Goal: Transaction & Acquisition: Purchase product/service

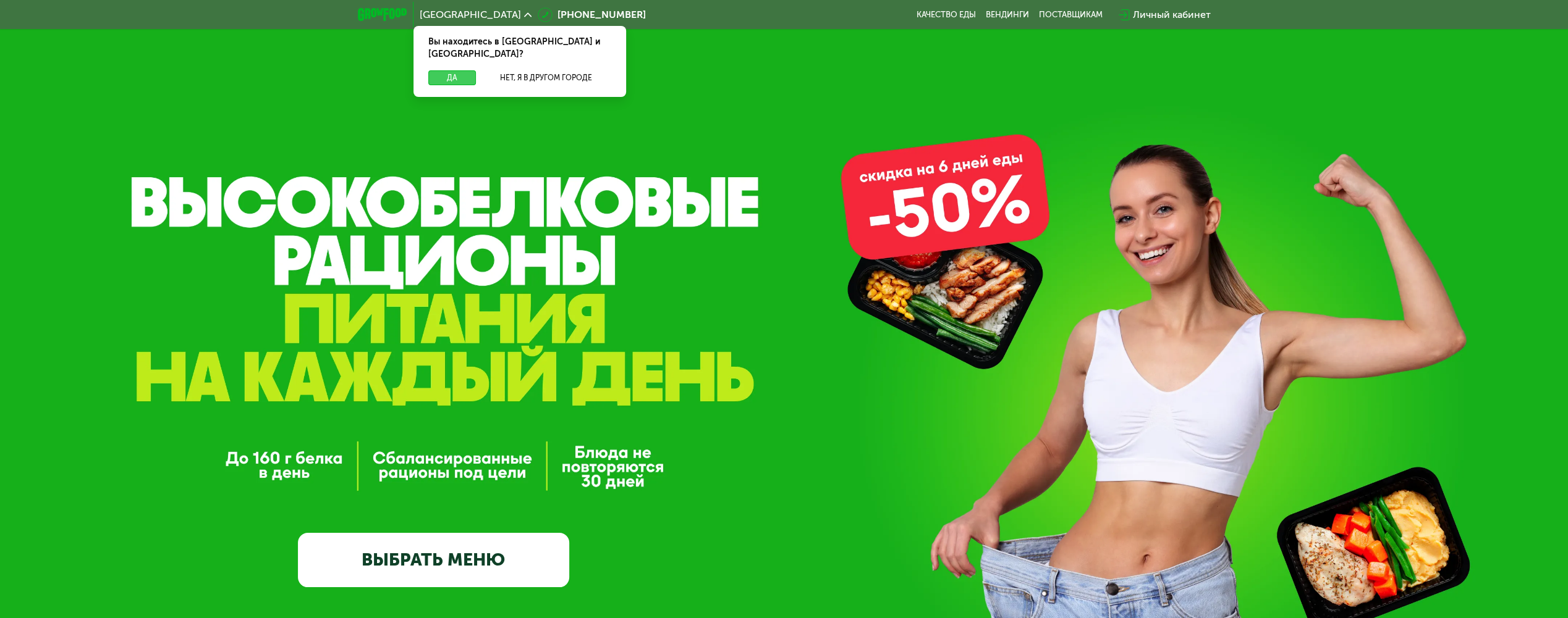
click at [458, 71] on button "Да" at bounding box center [452, 78] width 47 height 15
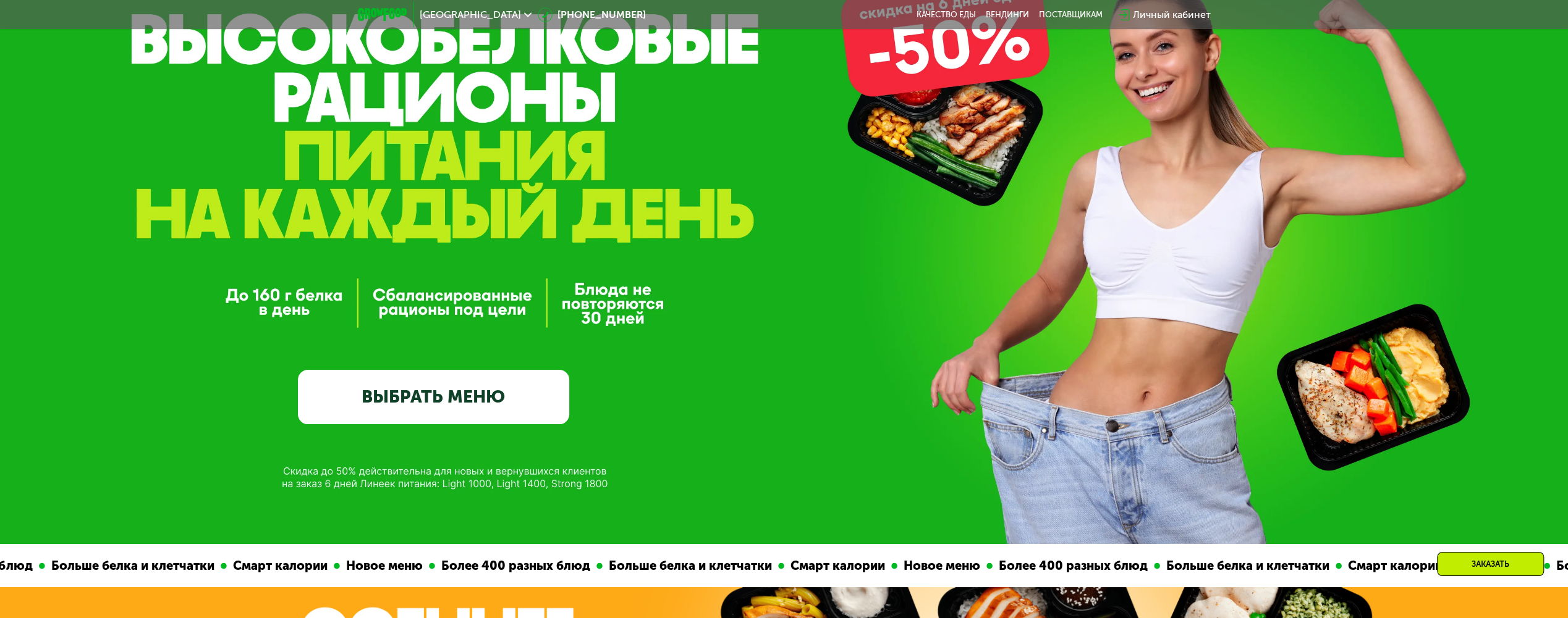
scroll to position [185, 0]
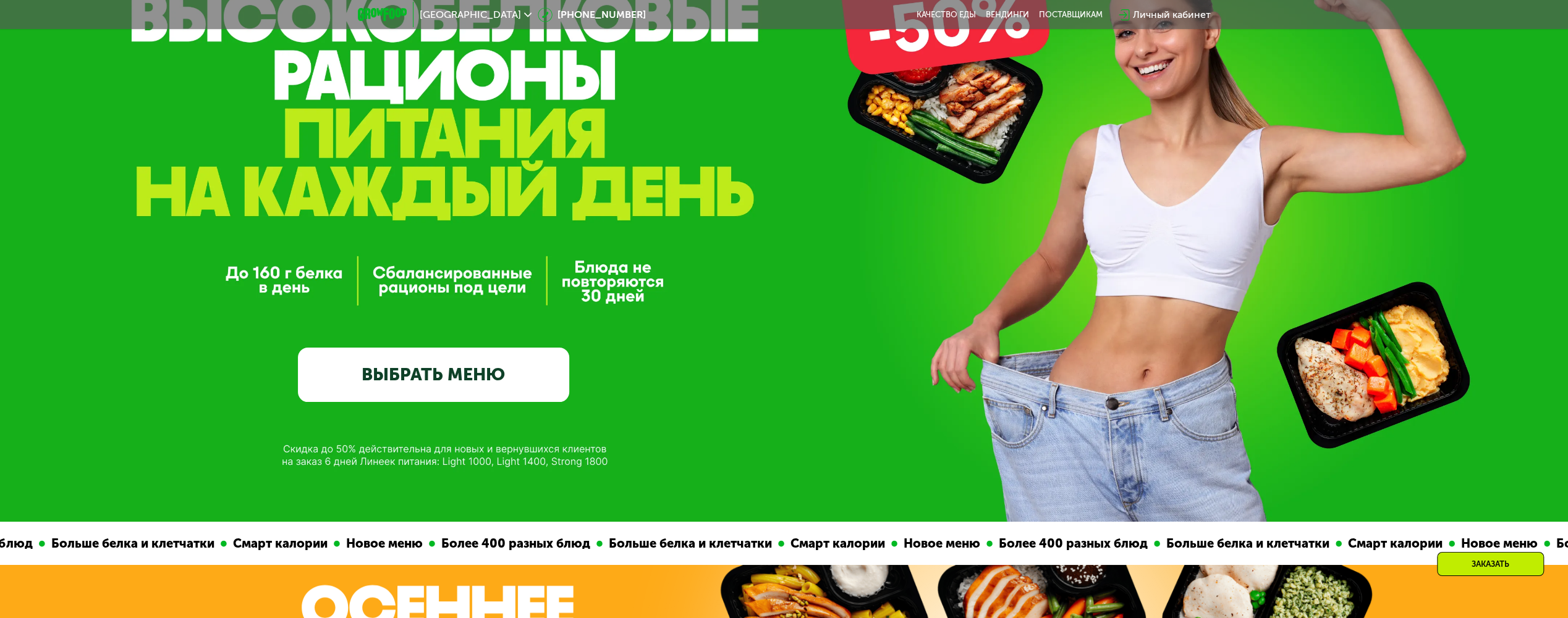
click at [464, 375] on link "ВЫБРАТЬ МЕНЮ" at bounding box center [434, 375] width 271 height 54
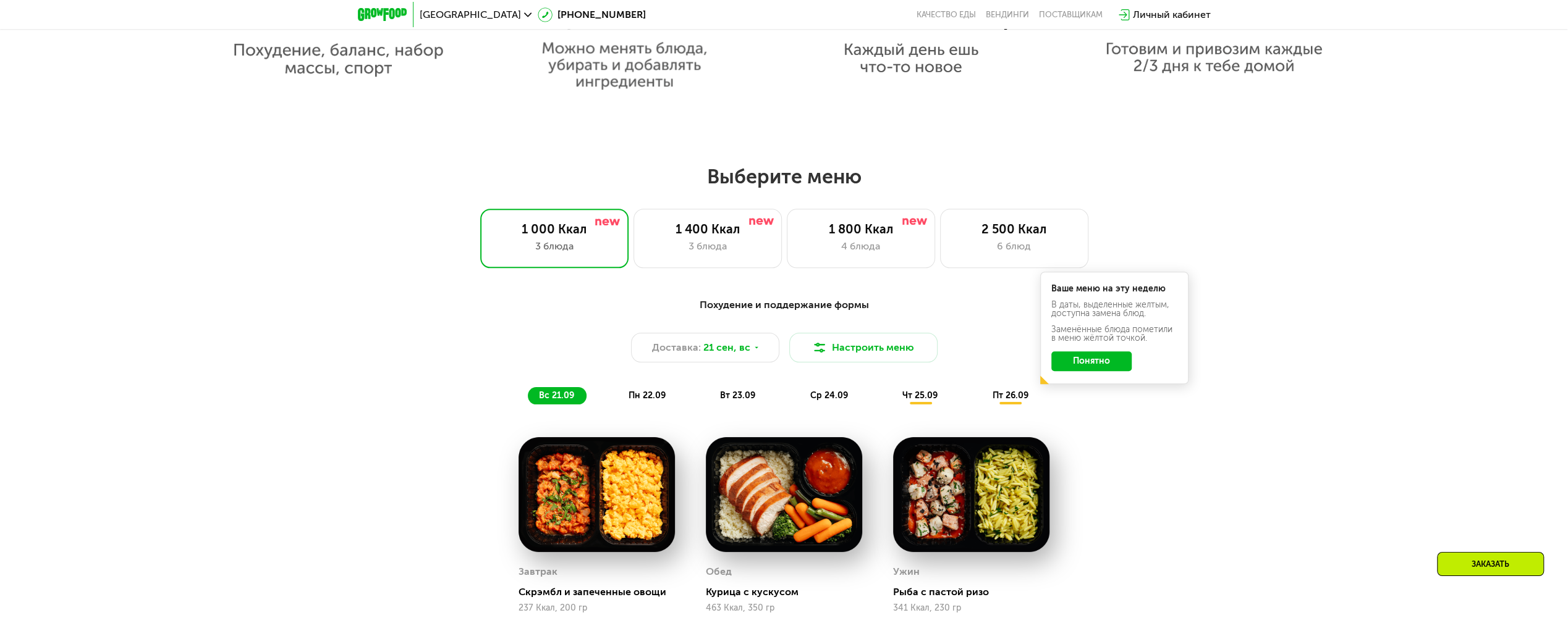
scroll to position [1157, 0]
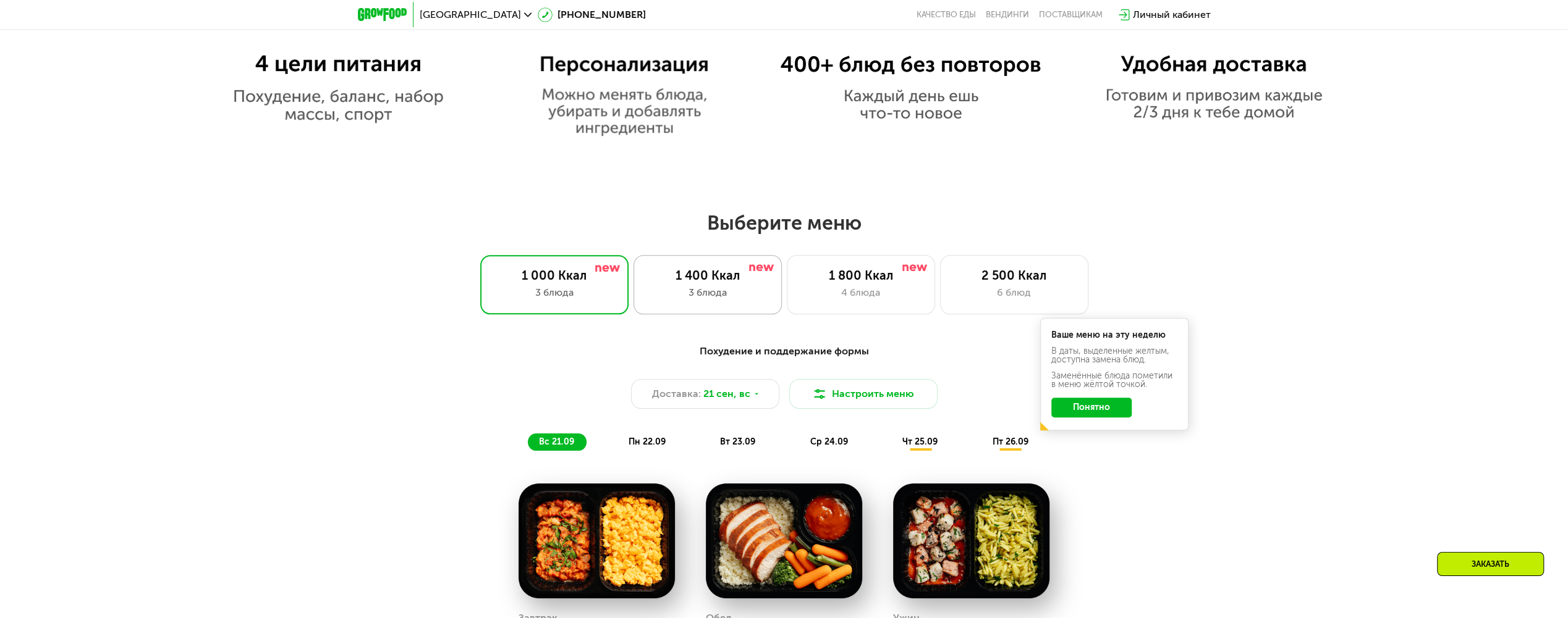
click at [734, 298] on div "3 блюда" at bounding box center [707, 293] width 122 height 15
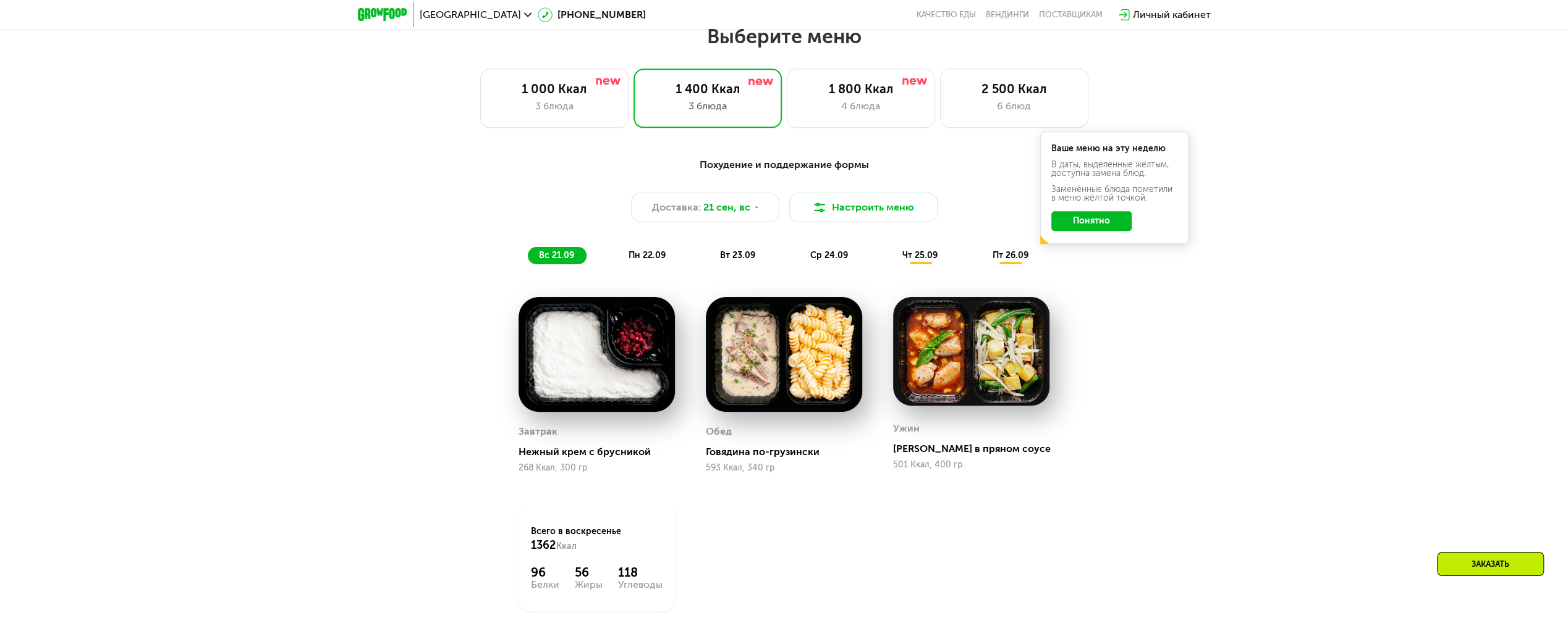
scroll to position [1343, 0]
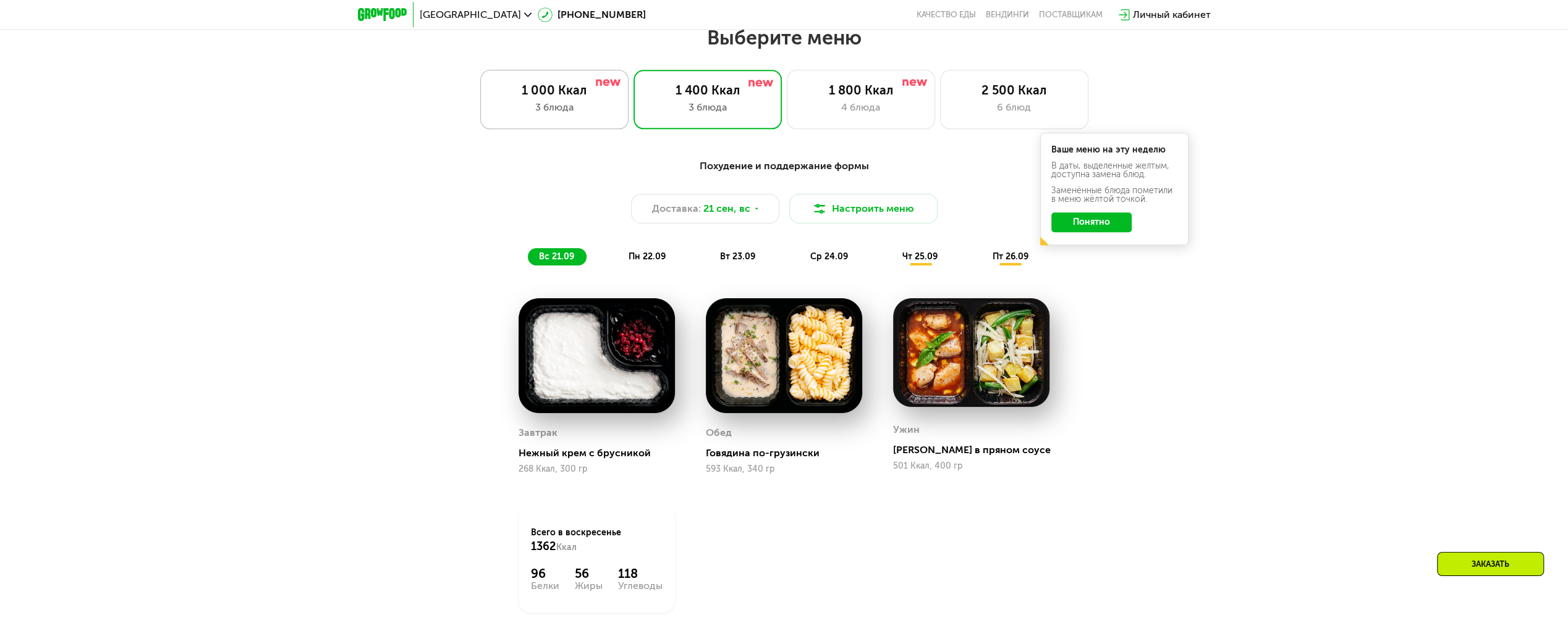
click at [574, 102] on div "1 000 Ккал 3 блюда" at bounding box center [554, 100] width 149 height 59
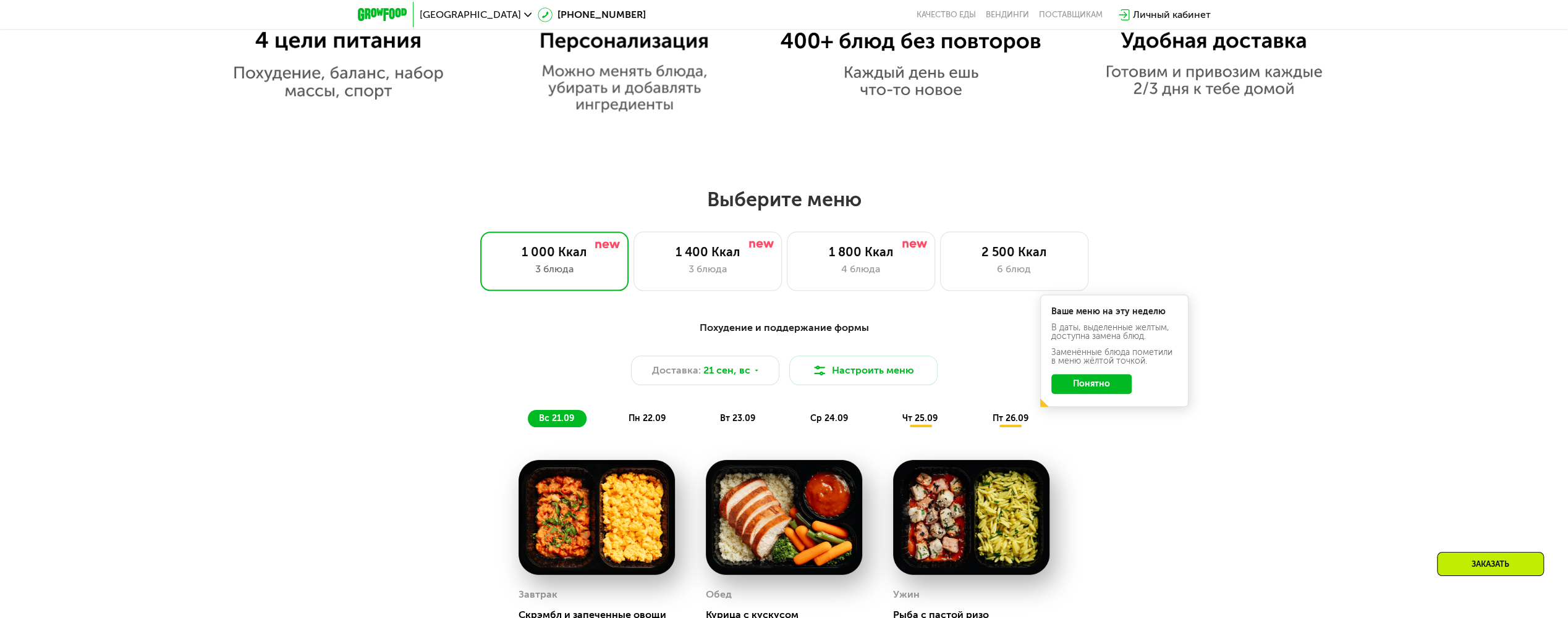
scroll to position [1219, 0]
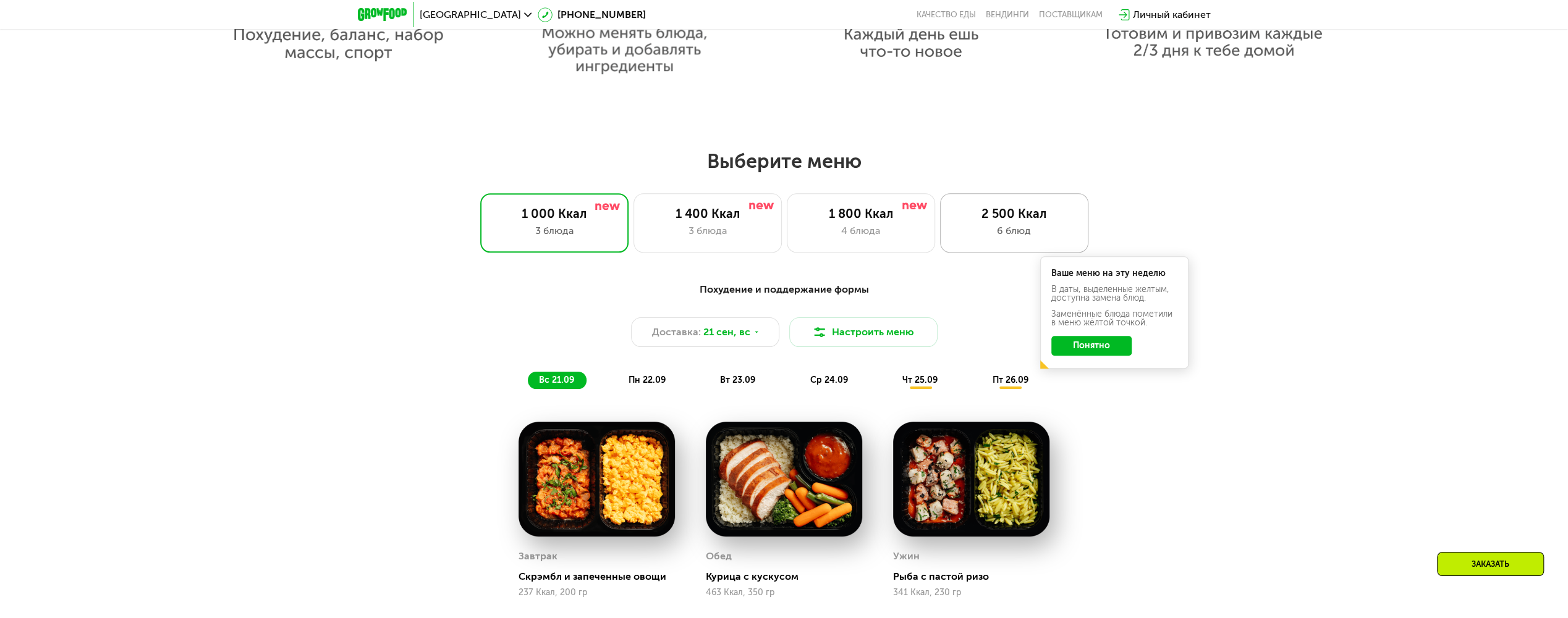
click at [1028, 216] on div "2 500 Ккал" at bounding box center [1014, 213] width 122 height 15
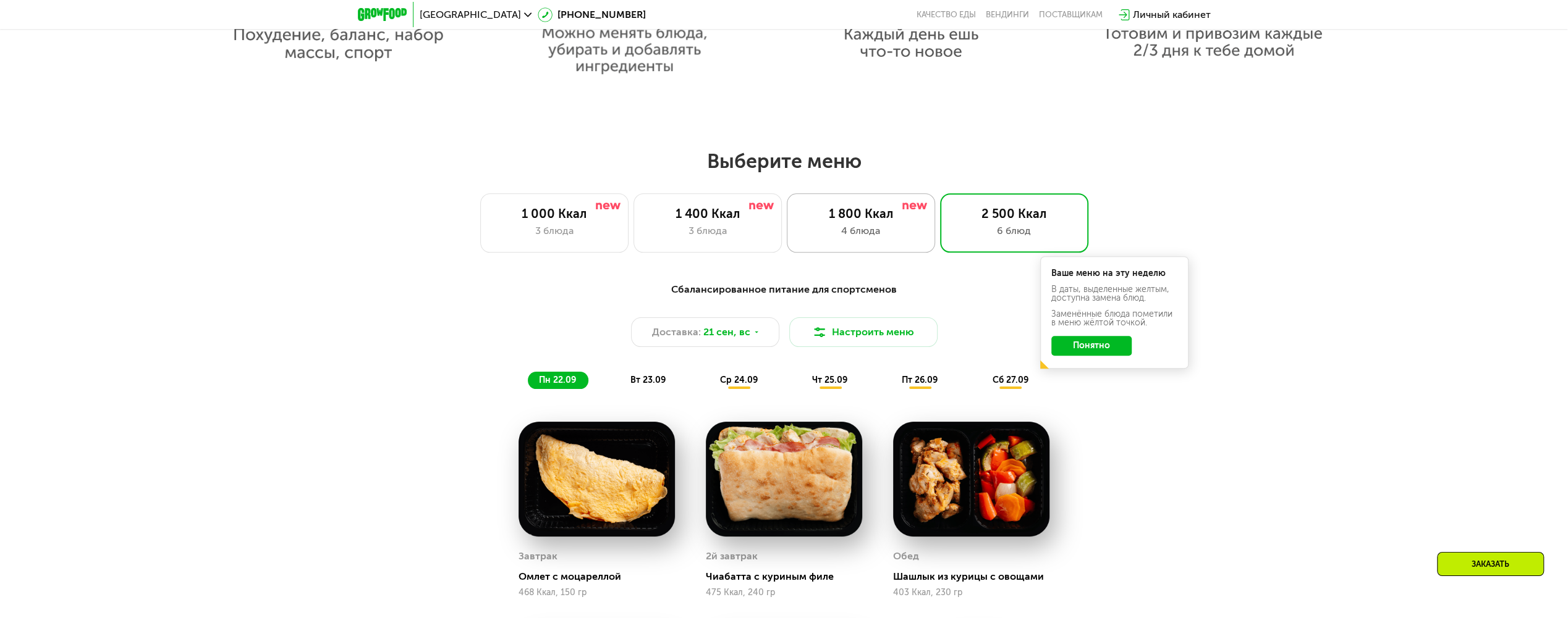
click at [821, 221] on div "1 800 Ккал" at bounding box center [861, 213] width 122 height 15
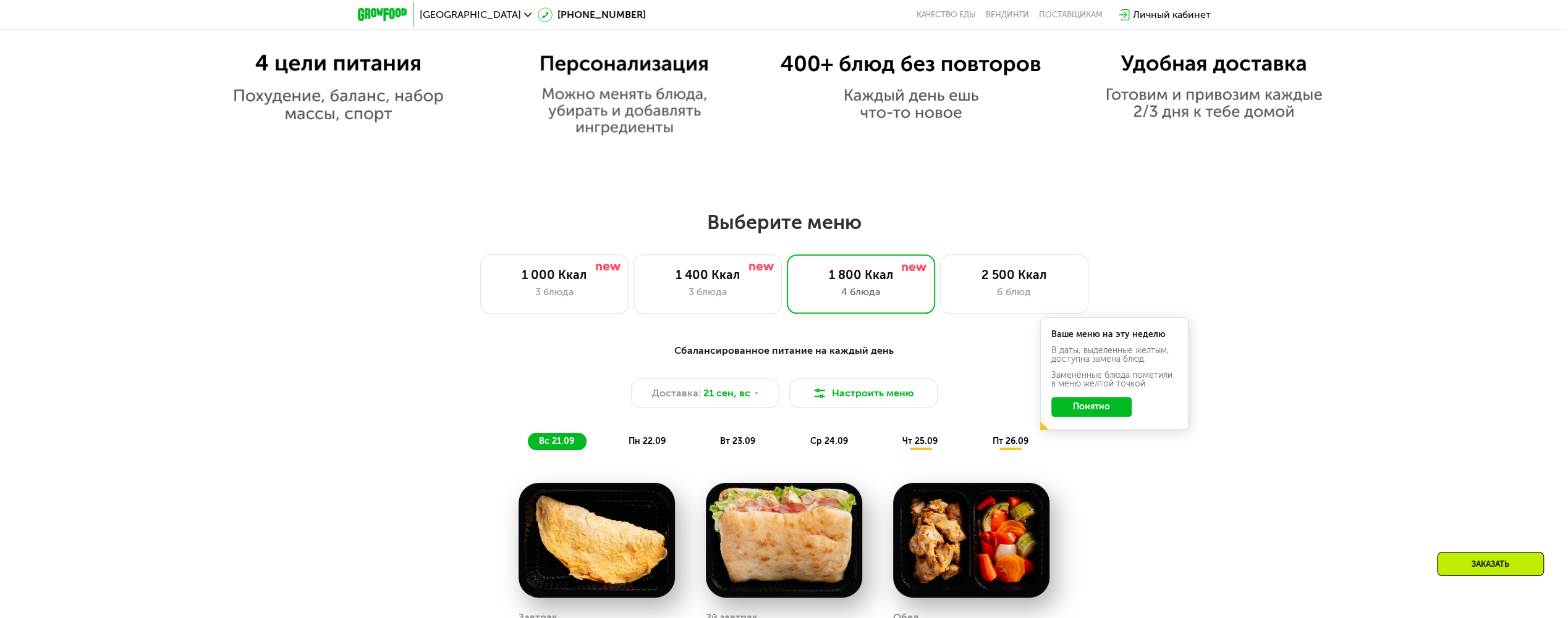
scroll to position [1157, 0]
click at [703, 281] on div "1 400 Ккал" at bounding box center [707, 275] width 122 height 15
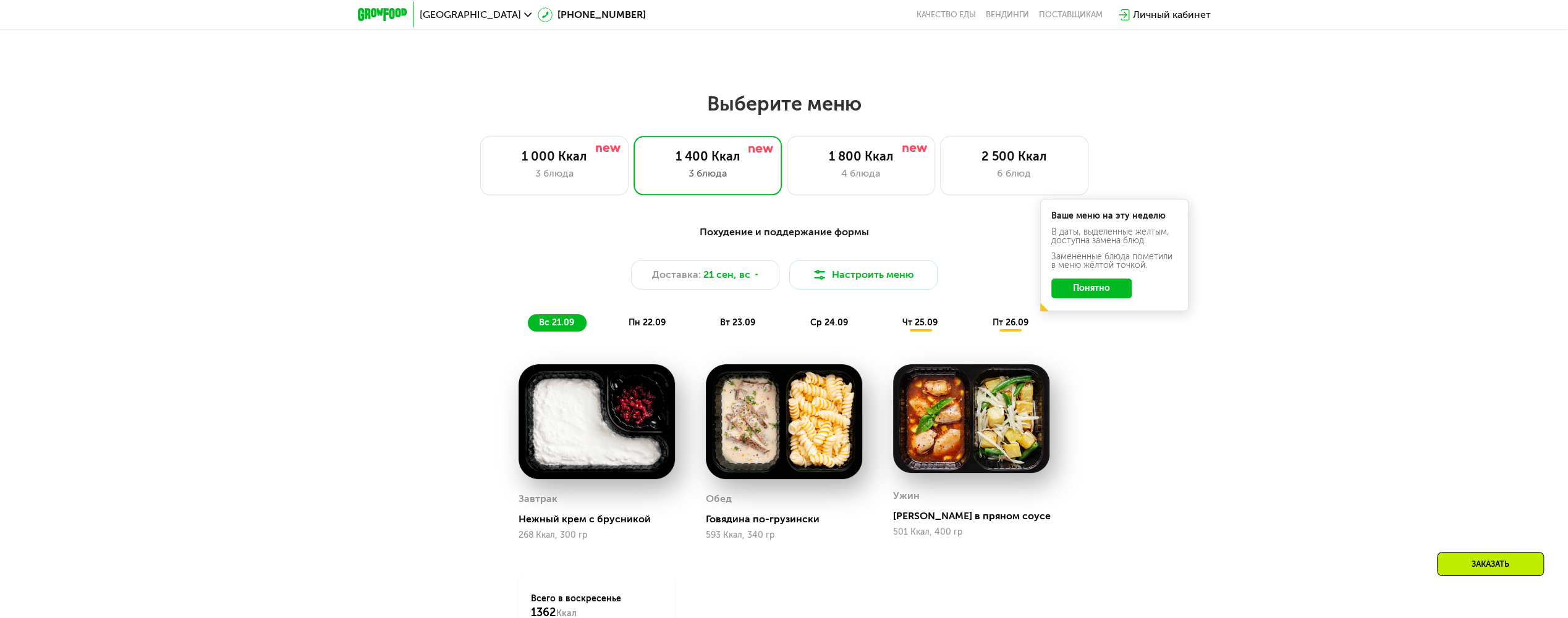
scroll to position [1281, 0]
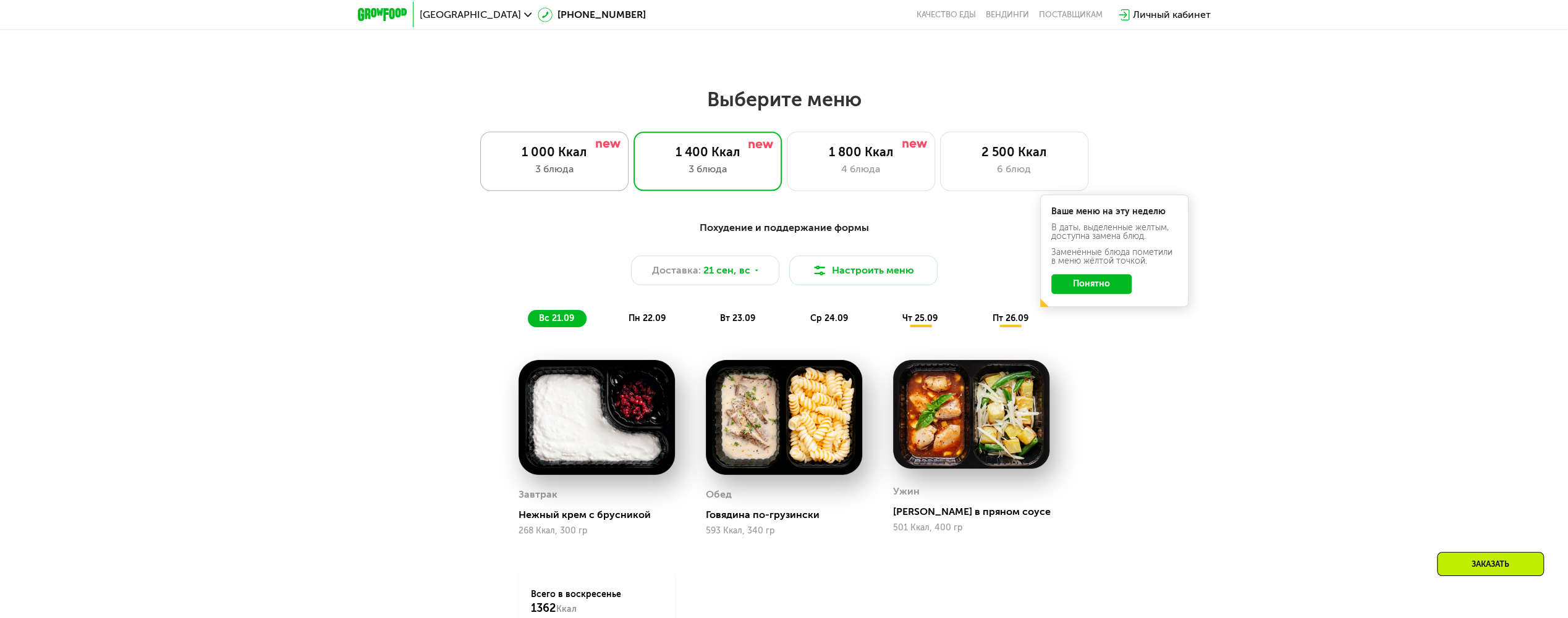
click at [577, 168] on div "3 блюда" at bounding box center [554, 169] width 122 height 15
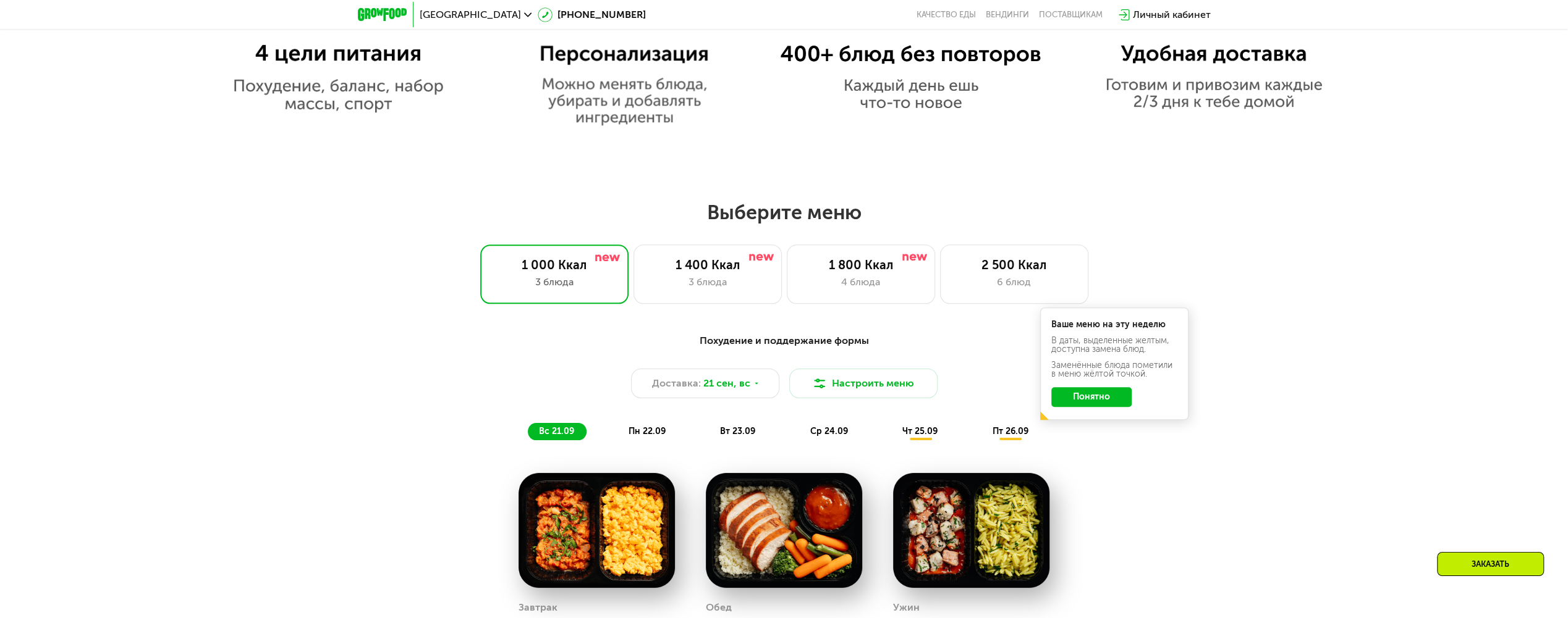
scroll to position [1157, 0]
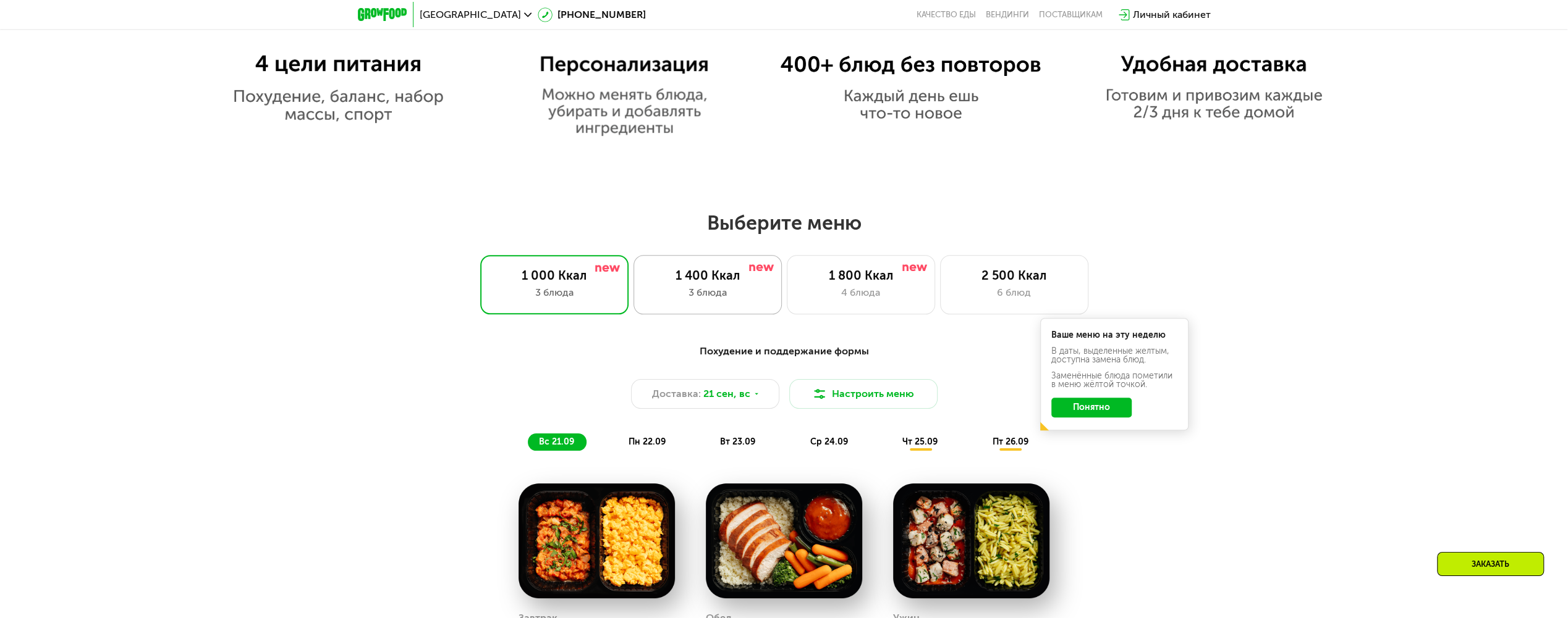
click at [743, 288] on div "1 400 Ккал 3 блюда" at bounding box center [707, 285] width 149 height 59
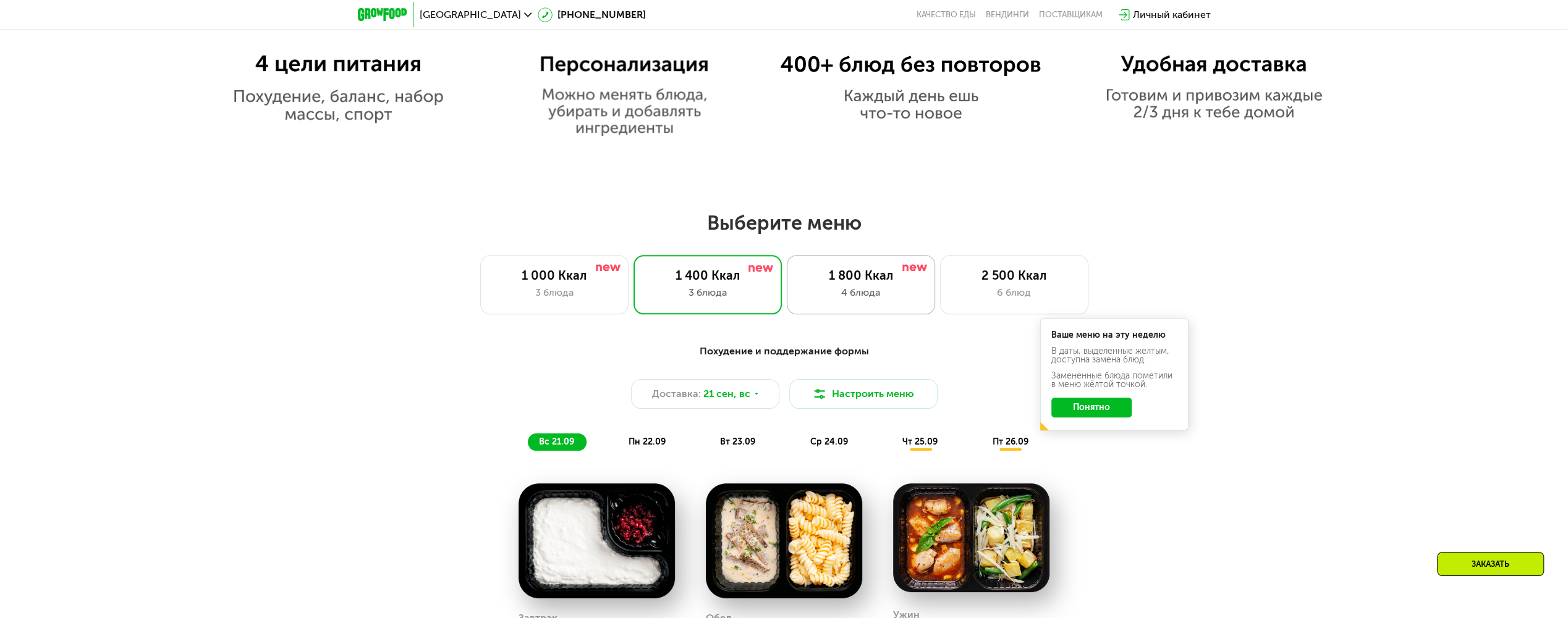
click at [881, 273] on div "1 800 Ккал" at bounding box center [861, 275] width 122 height 15
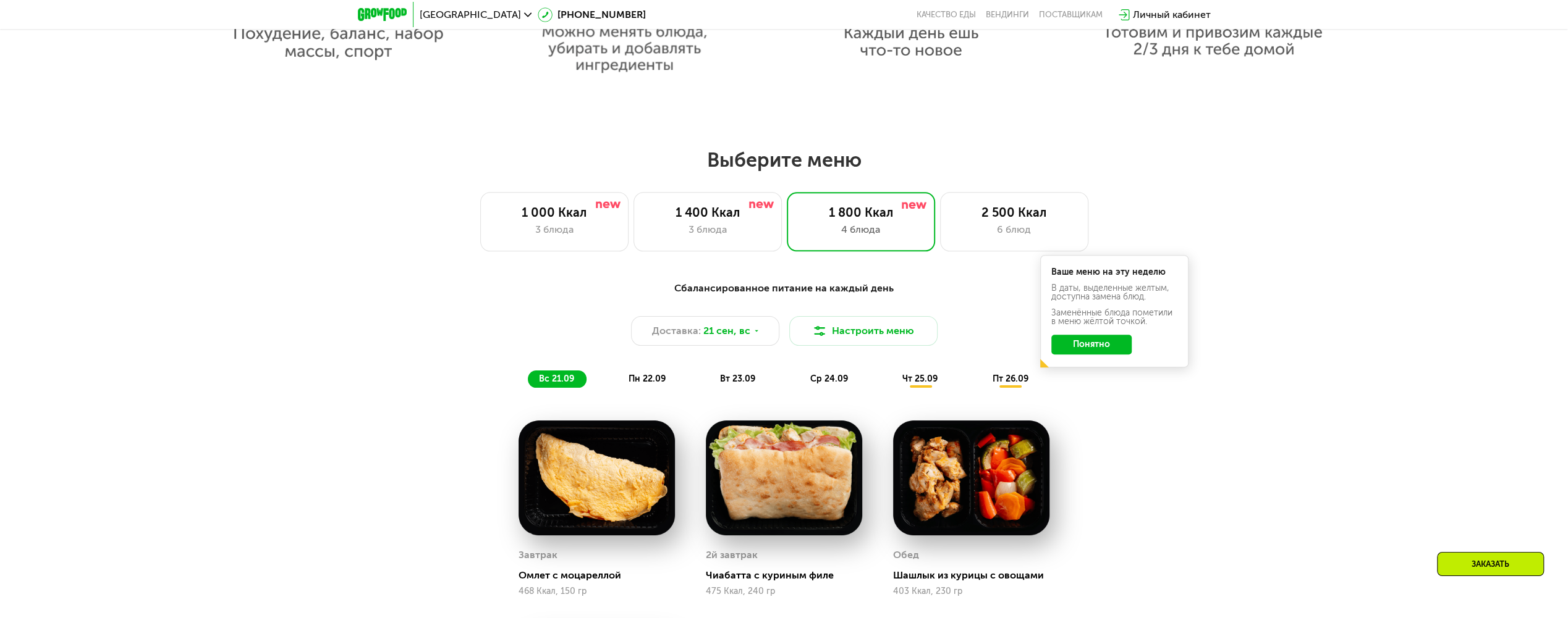
scroll to position [1219, 0]
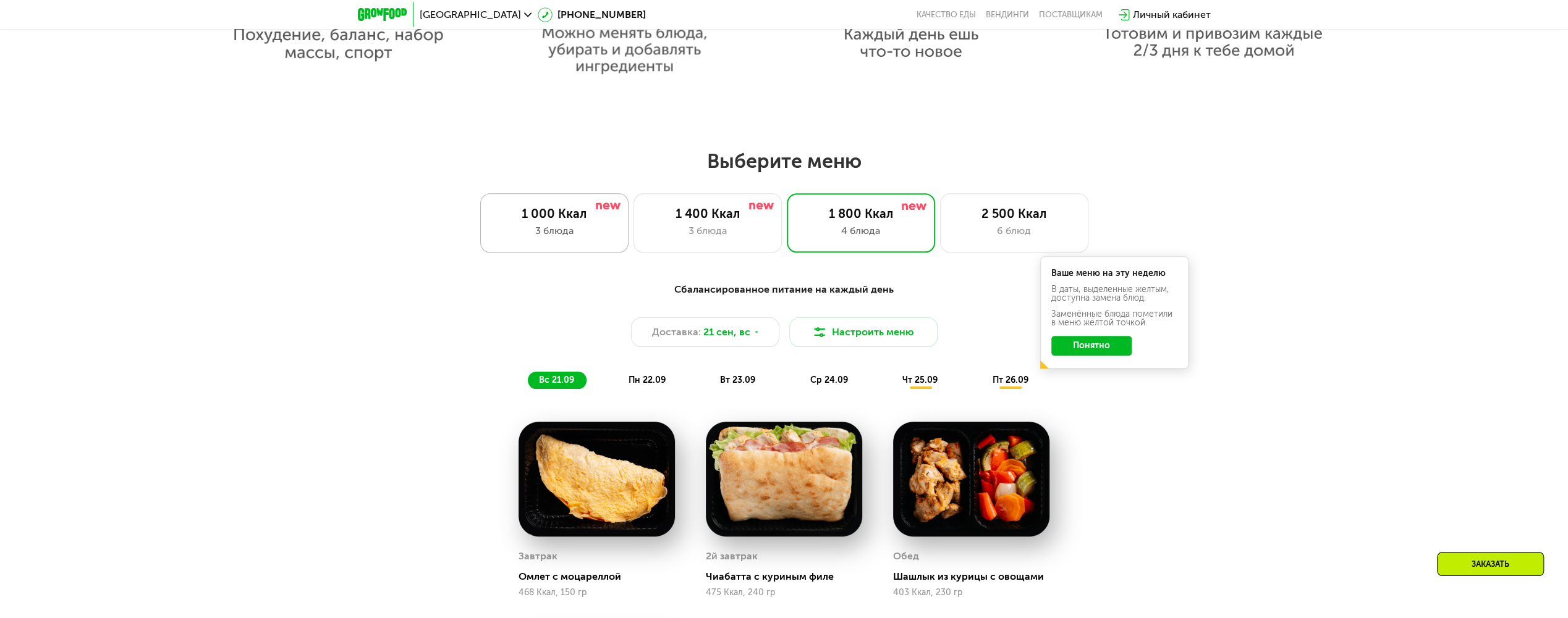
click at [581, 220] on div "1 000 Ккал" at bounding box center [554, 213] width 122 height 15
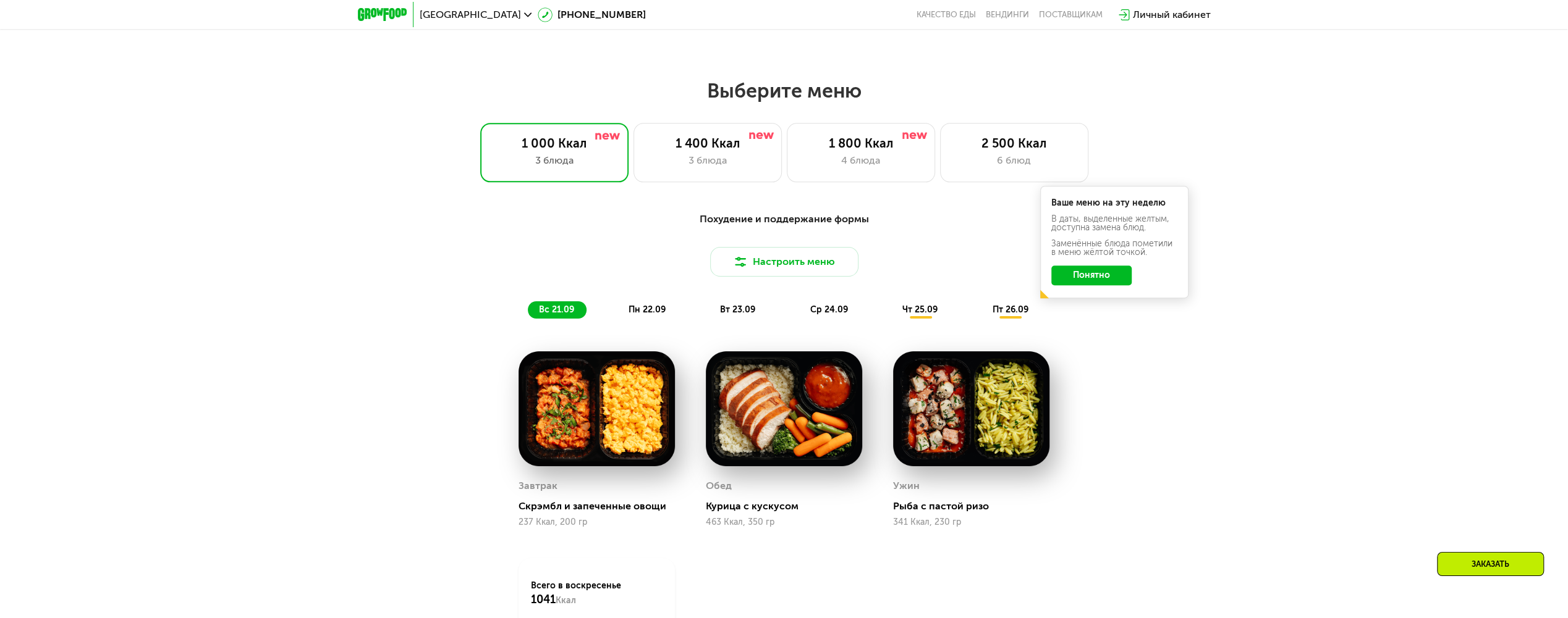
scroll to position [1467, 0]
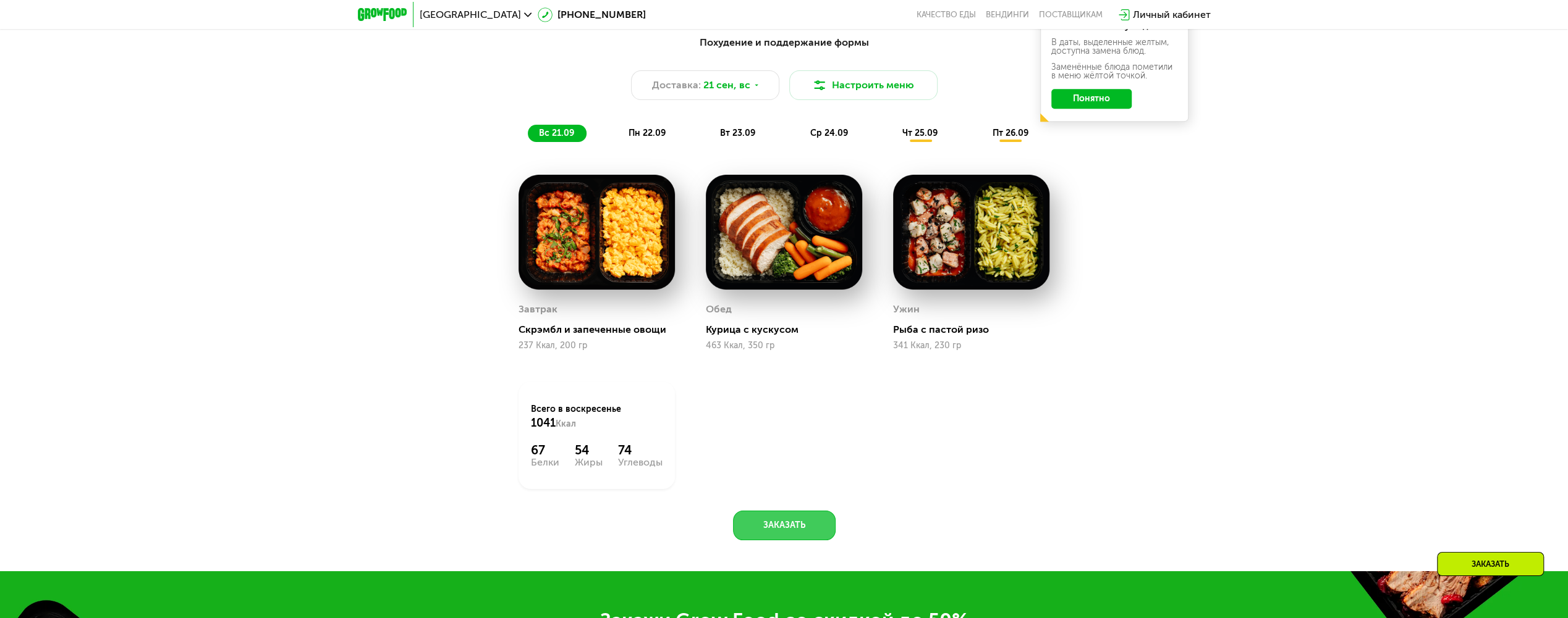
click at [785, 531] on button "Заказать" at bounding box center [784, 525] width 102 height 30
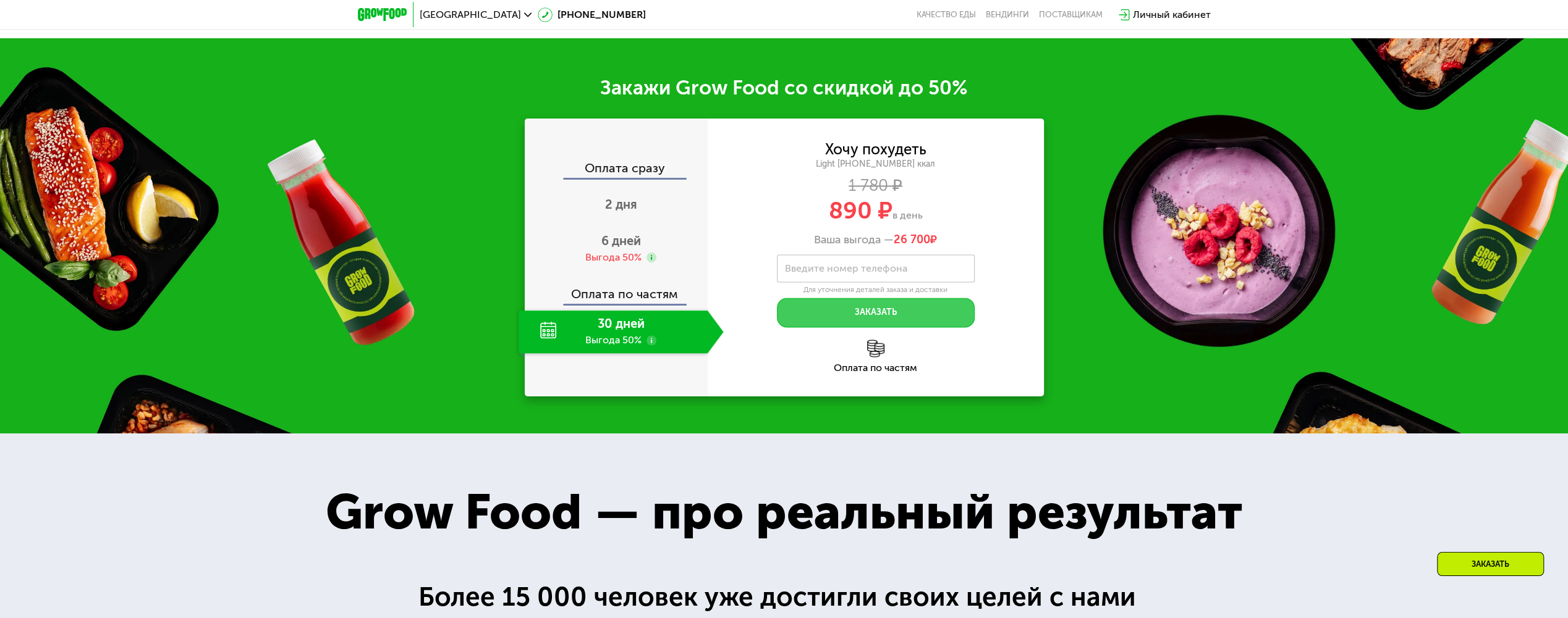
scroll to position [1981, 0]
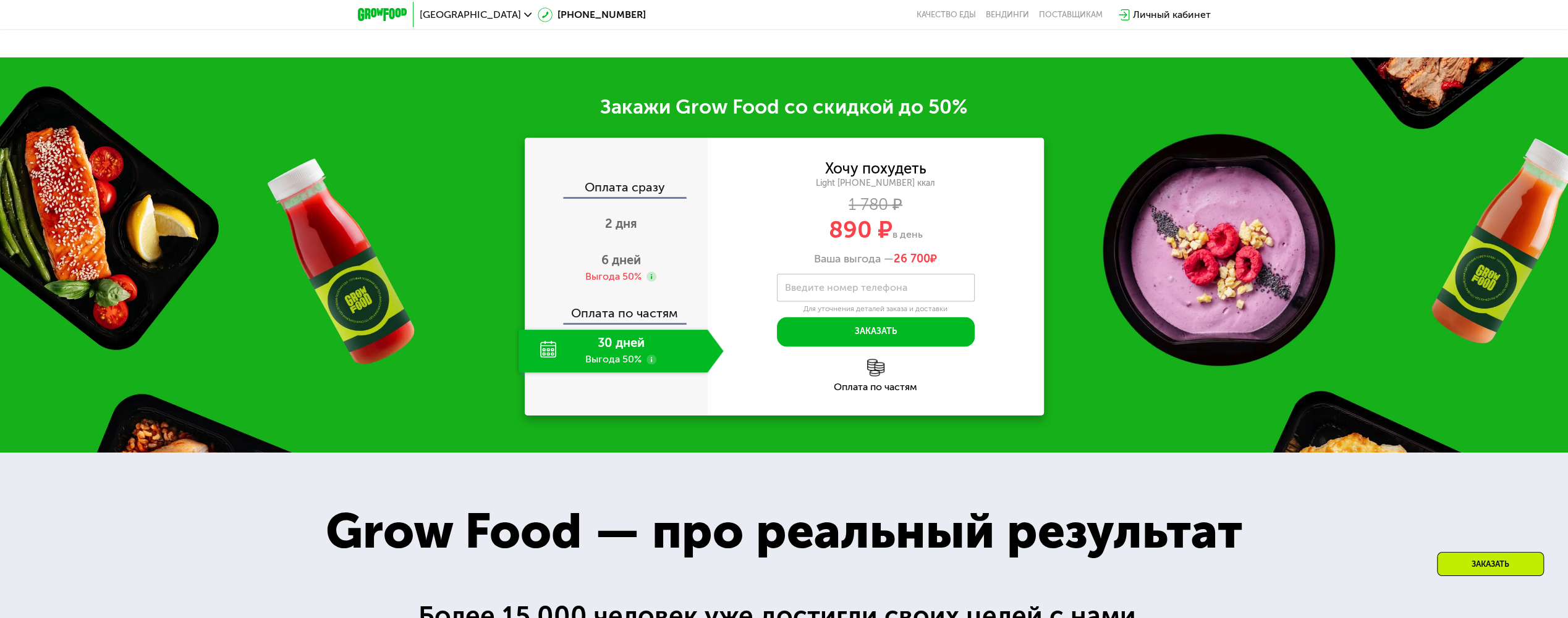
click at [848, 290] on label "Введите номер телефона" at bounding box center [847, 288] width 122 height 7
click at [848, 290] on input "Введите номер телефона" at bounding box center [875, 288] width 198 height 28
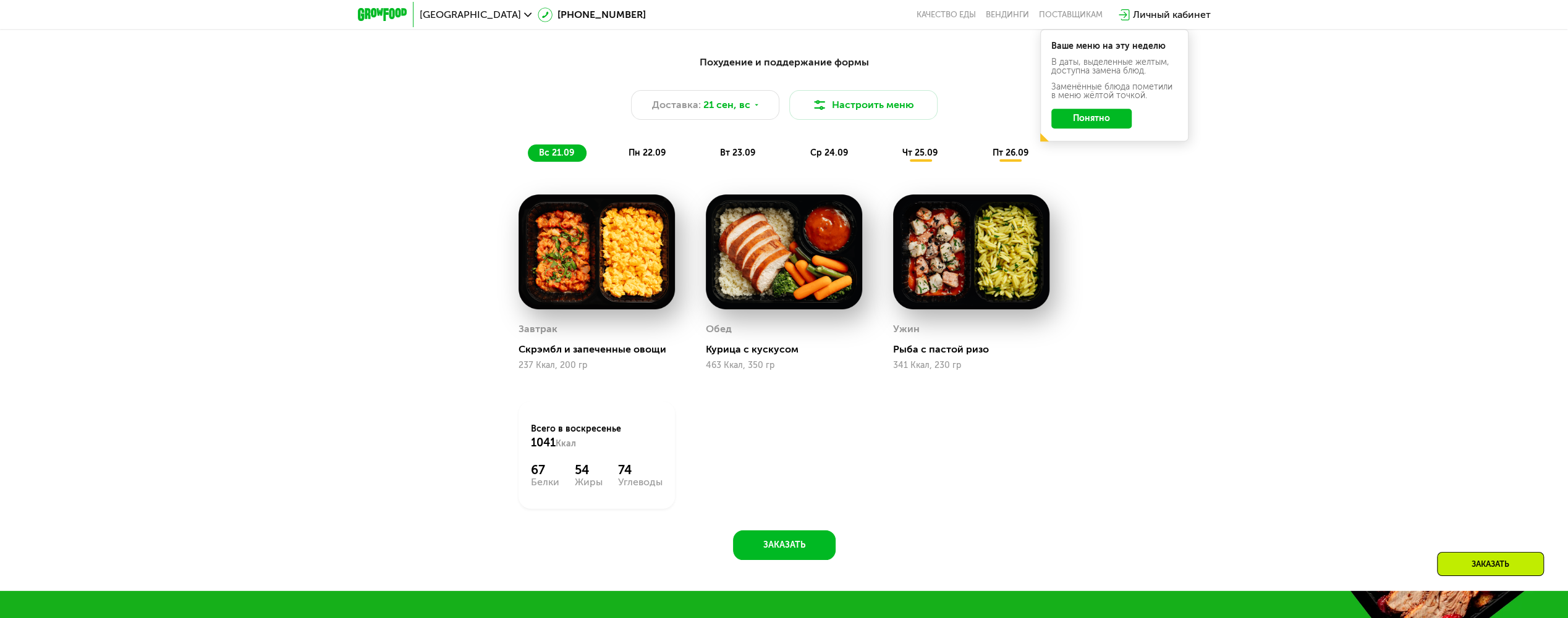
scroll to position [1548, 0]
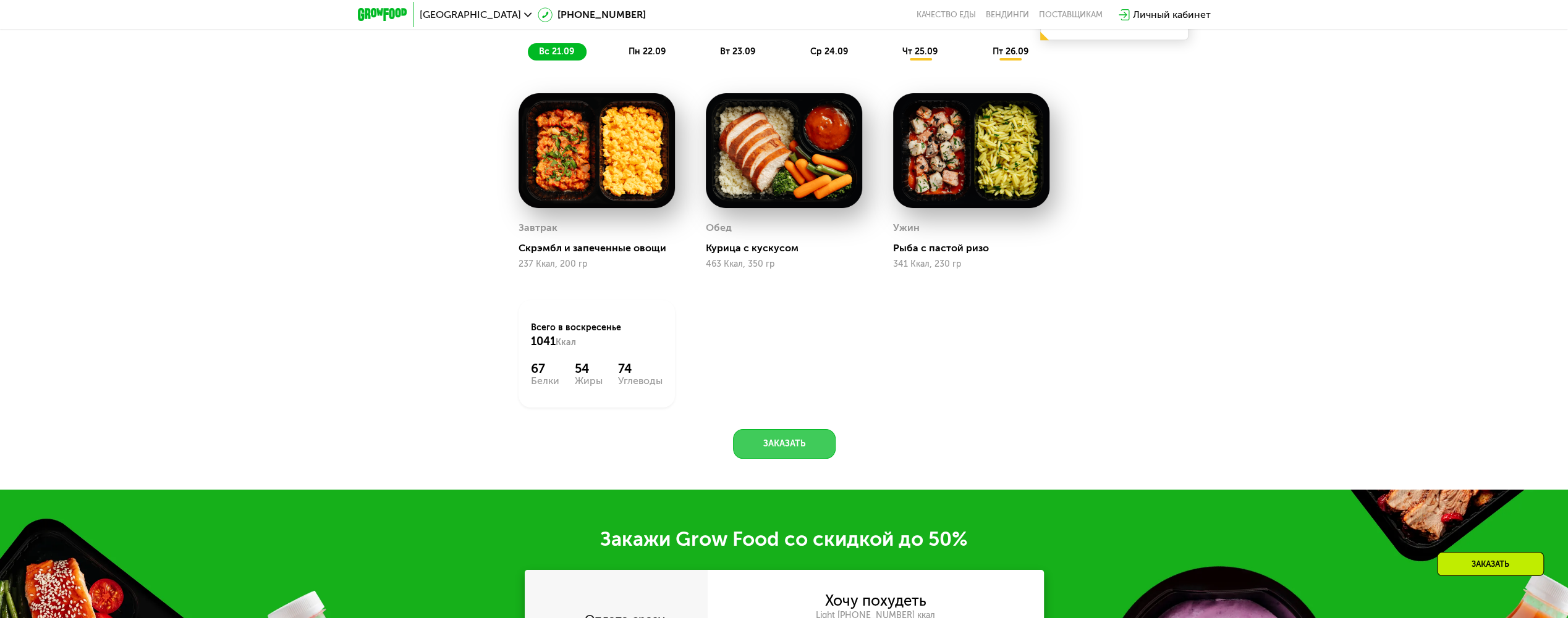
click at [812, 442] on button "Заказать" at bounding box center [784, 444] width 102 height 30
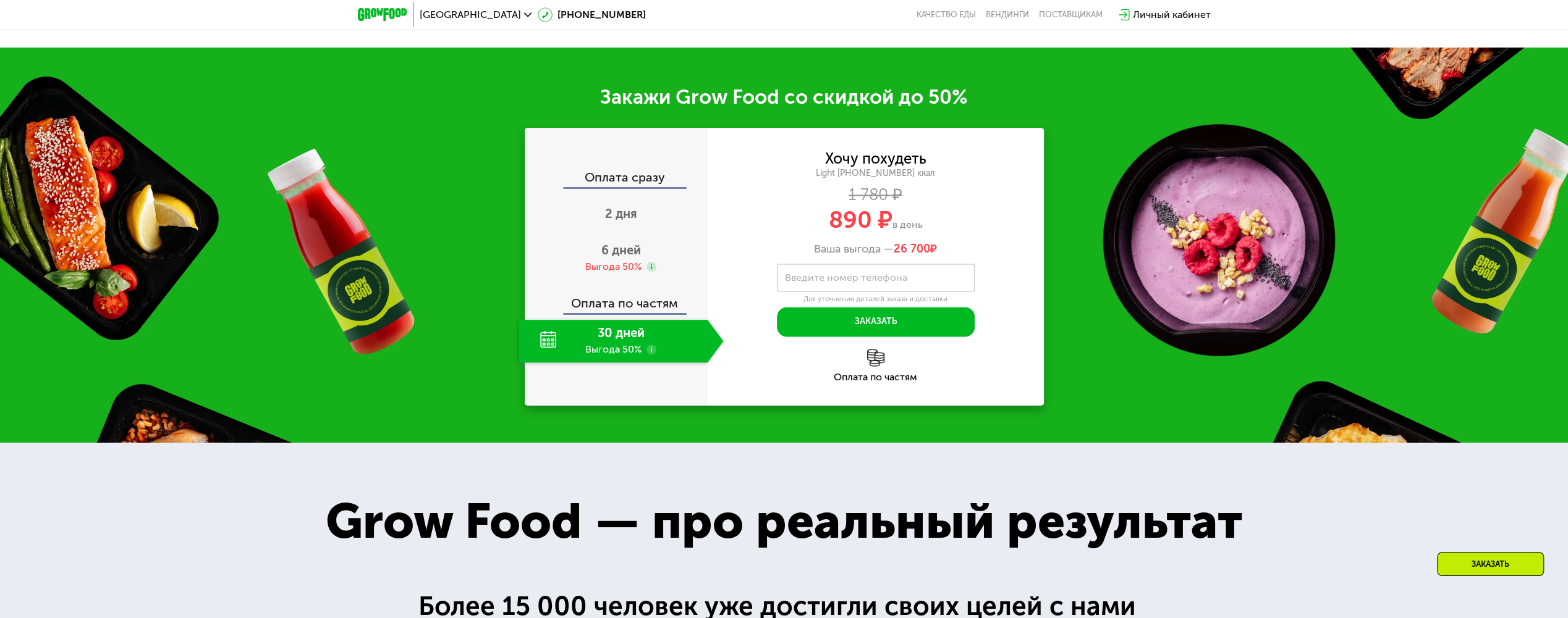
scroll to position [1610, 0]
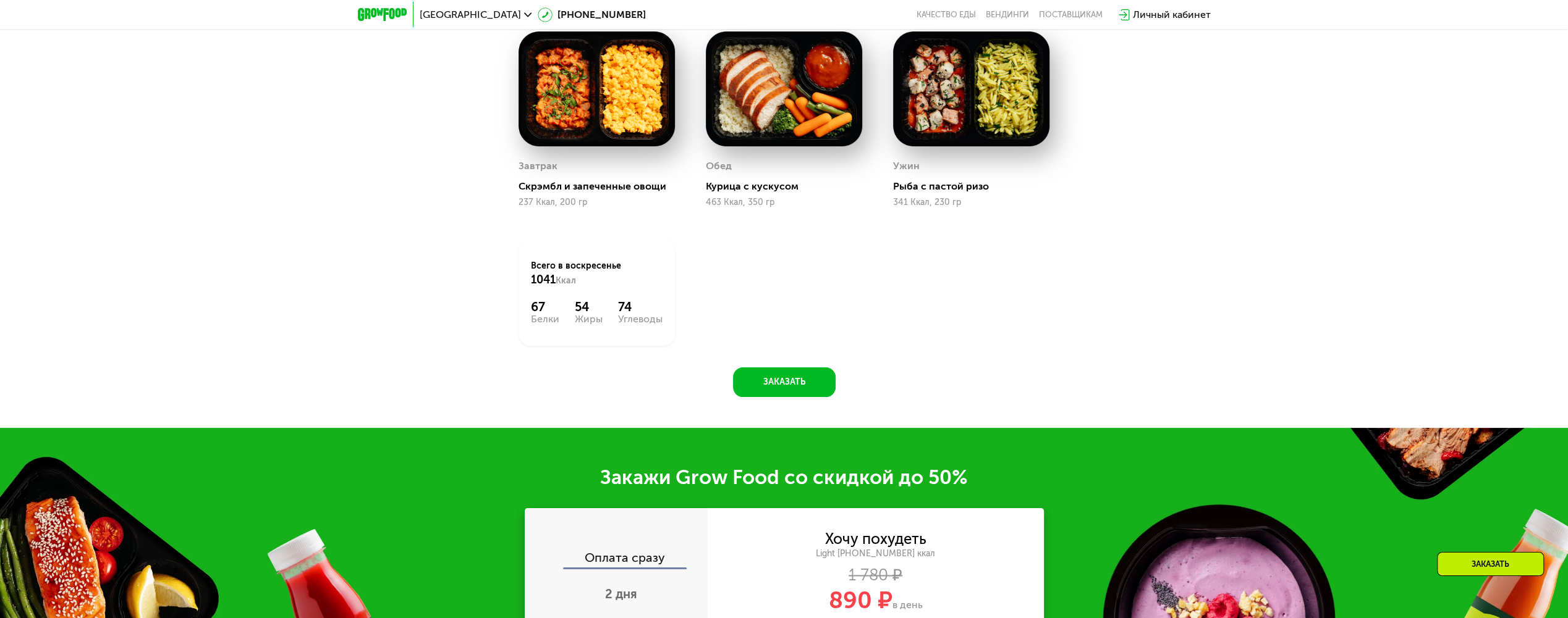
click at [1191, 13] on div "Личный кабинет" at bounding box center [1171, 14] width 78 height 15
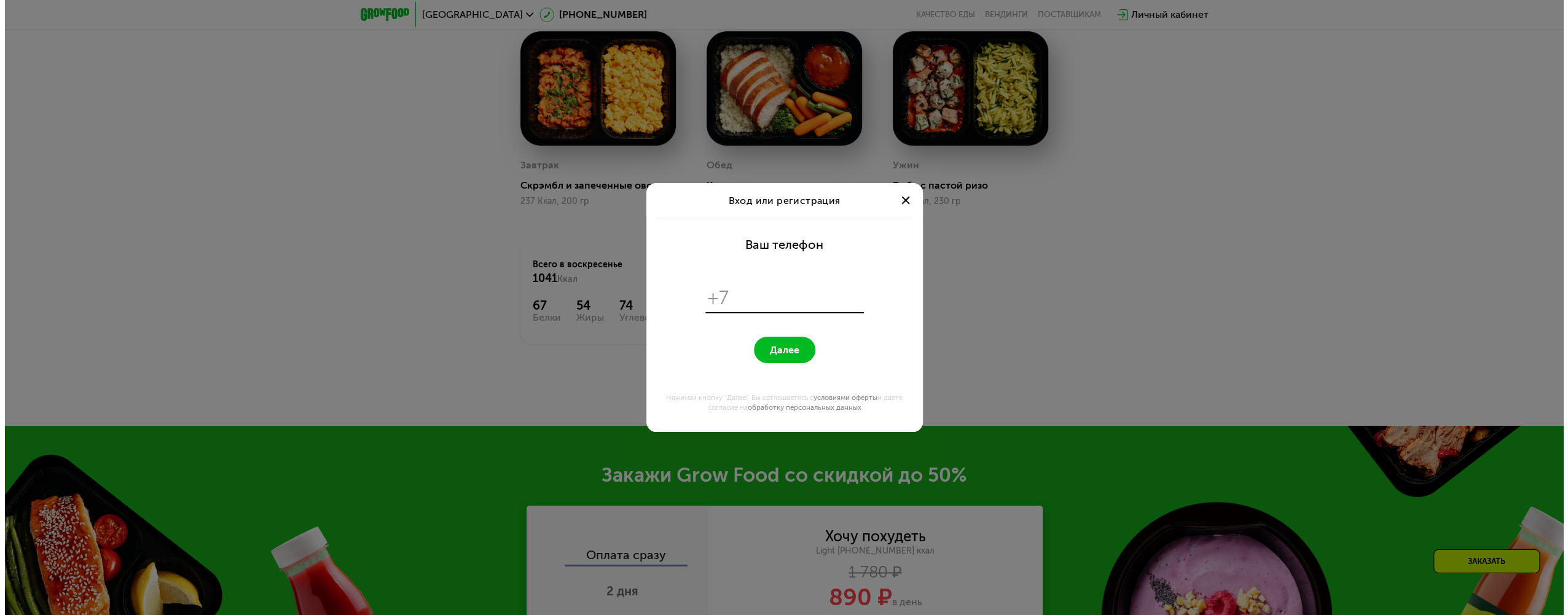
scroll to position [0, 0]
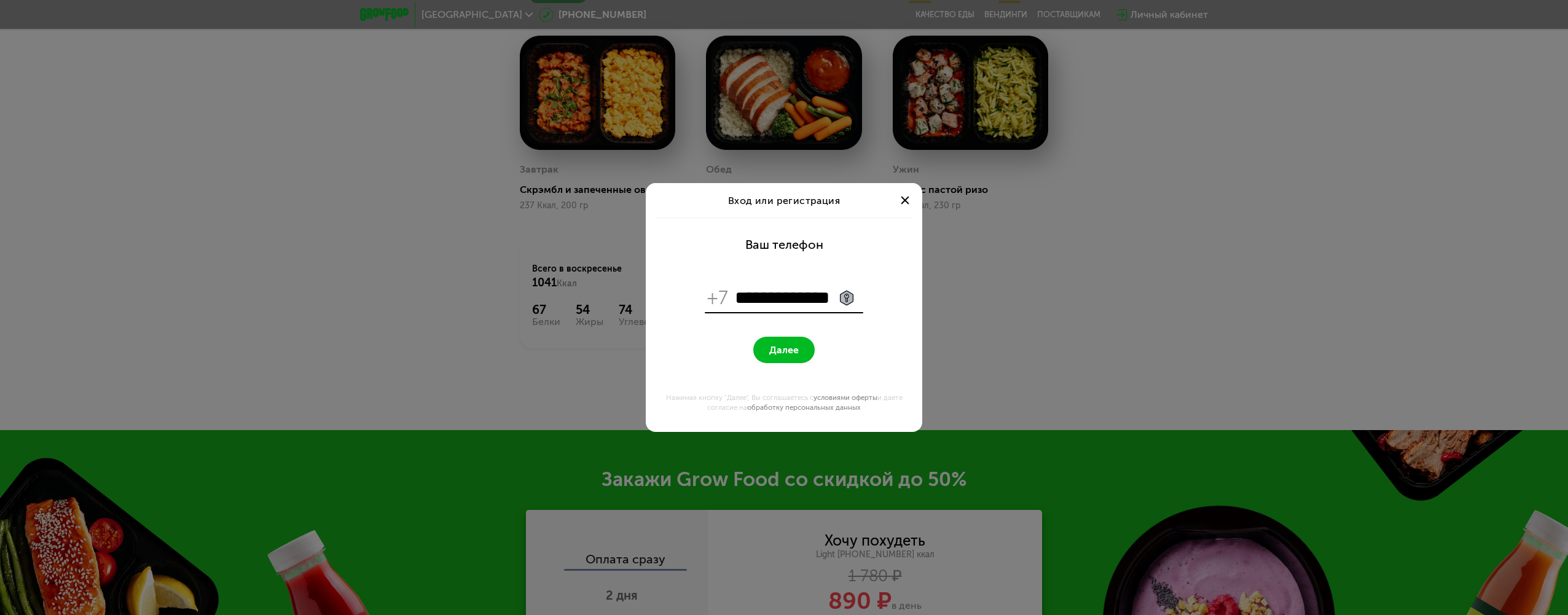
type input "**********"
click at [801, 348] on button "Далее" at bounding box center [783, 350] width 62 height 26
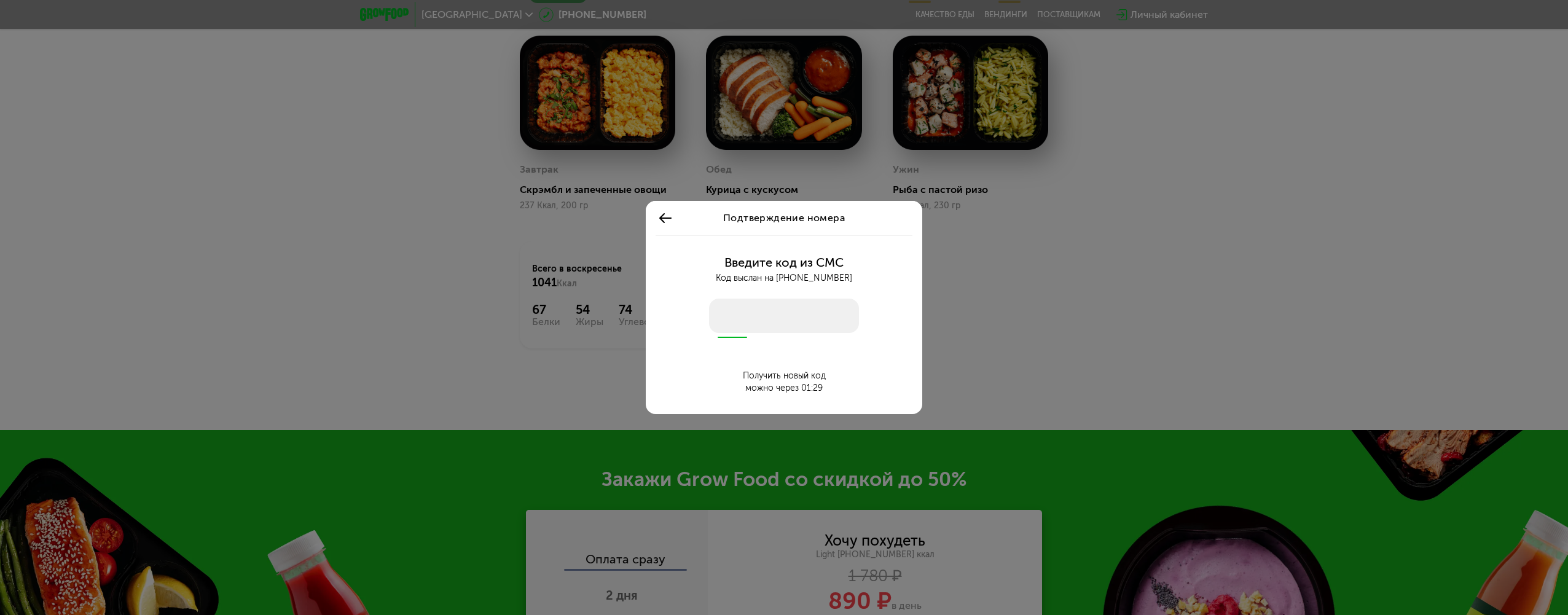
click at [817, 319] on input "number" at bounding box center [784, 316] width 149 height 35
type input "****"
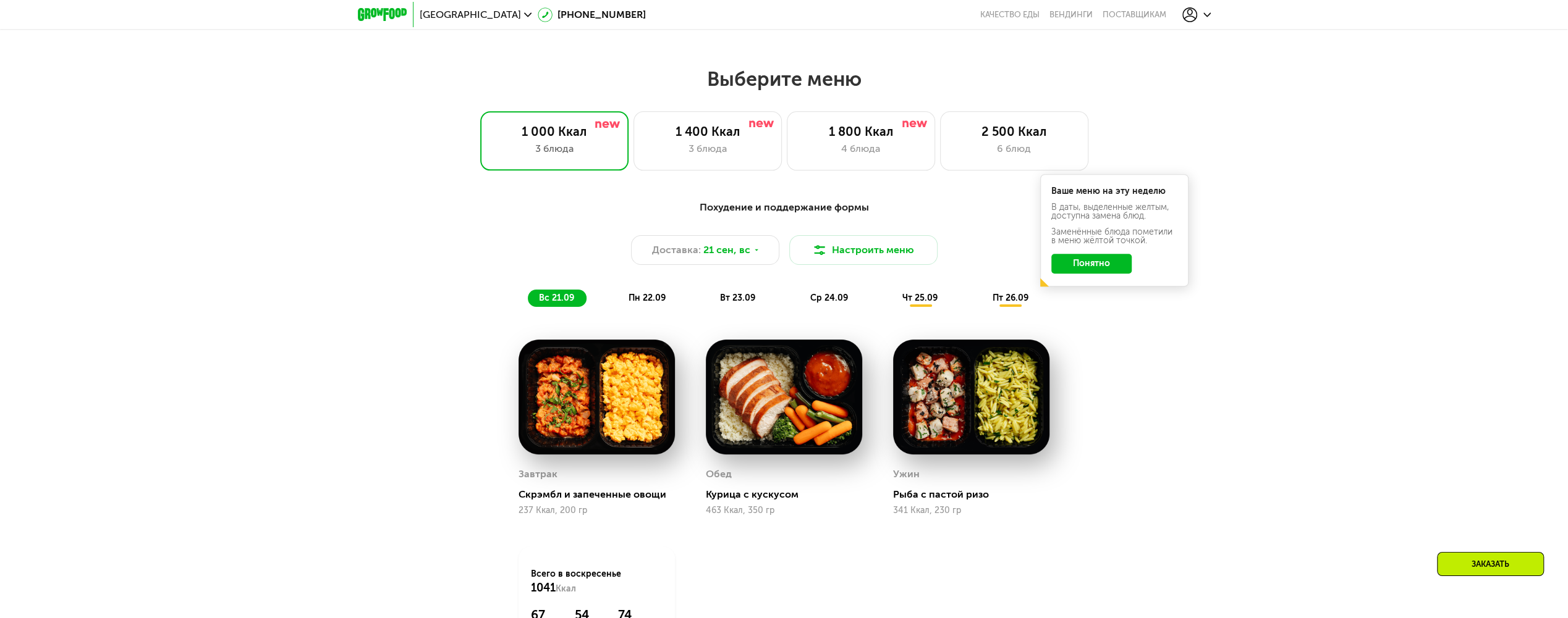
scroll to position [1301, 0]
click at [1190, 12] on icon at bounding box center [1189, 14] width 15 height 15
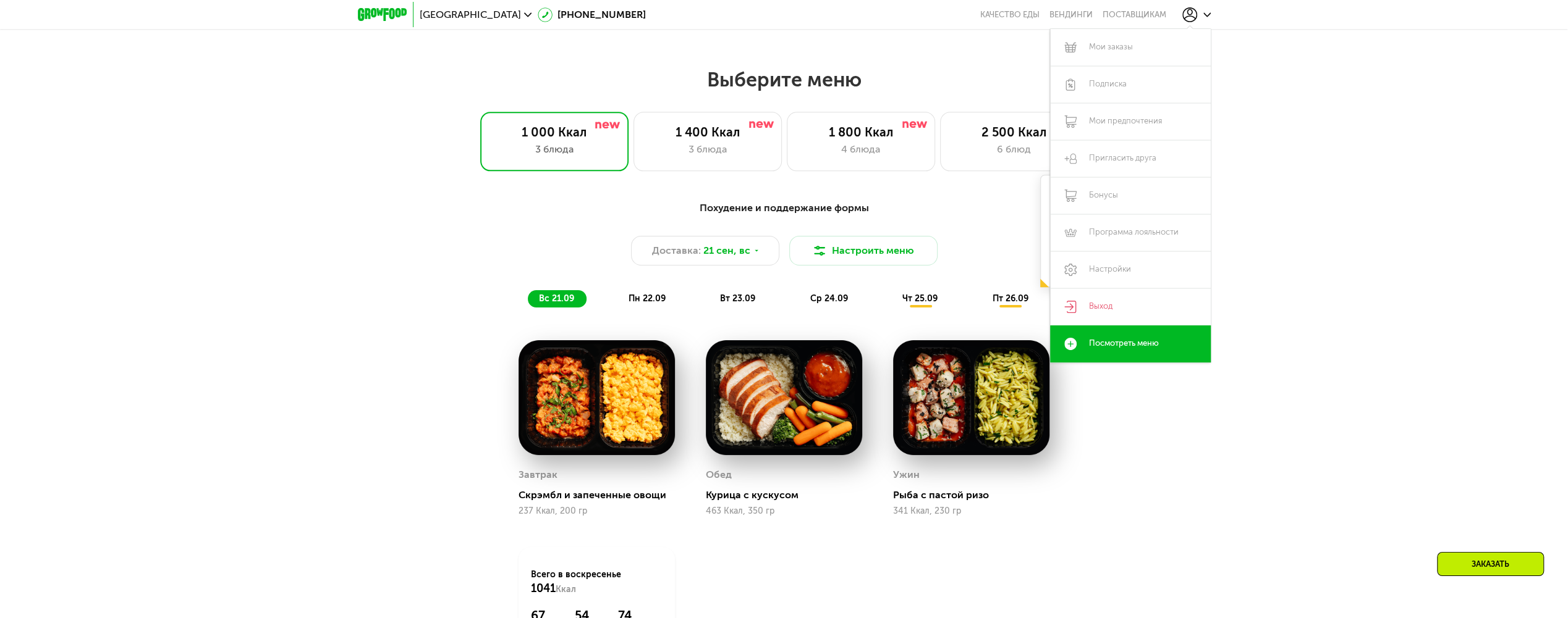
click at [1279, 108] on div "Выберите меню 1 000 Ккал 3 блюда 1 400 Ккал 3 блюда 1 800 Ккал 4 блюда 2 500 Кк…" at bounding box center [784, 119] width 1568 height 104
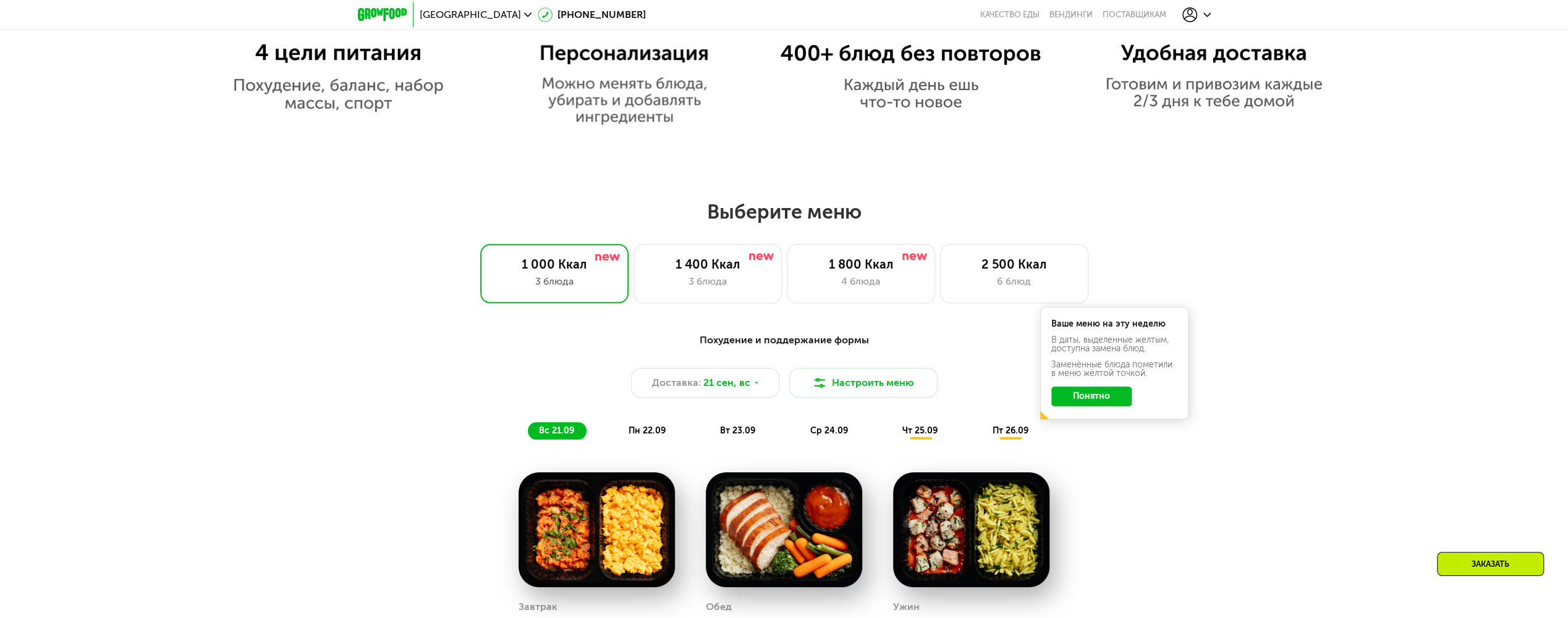
scroll to position [1174, 0]
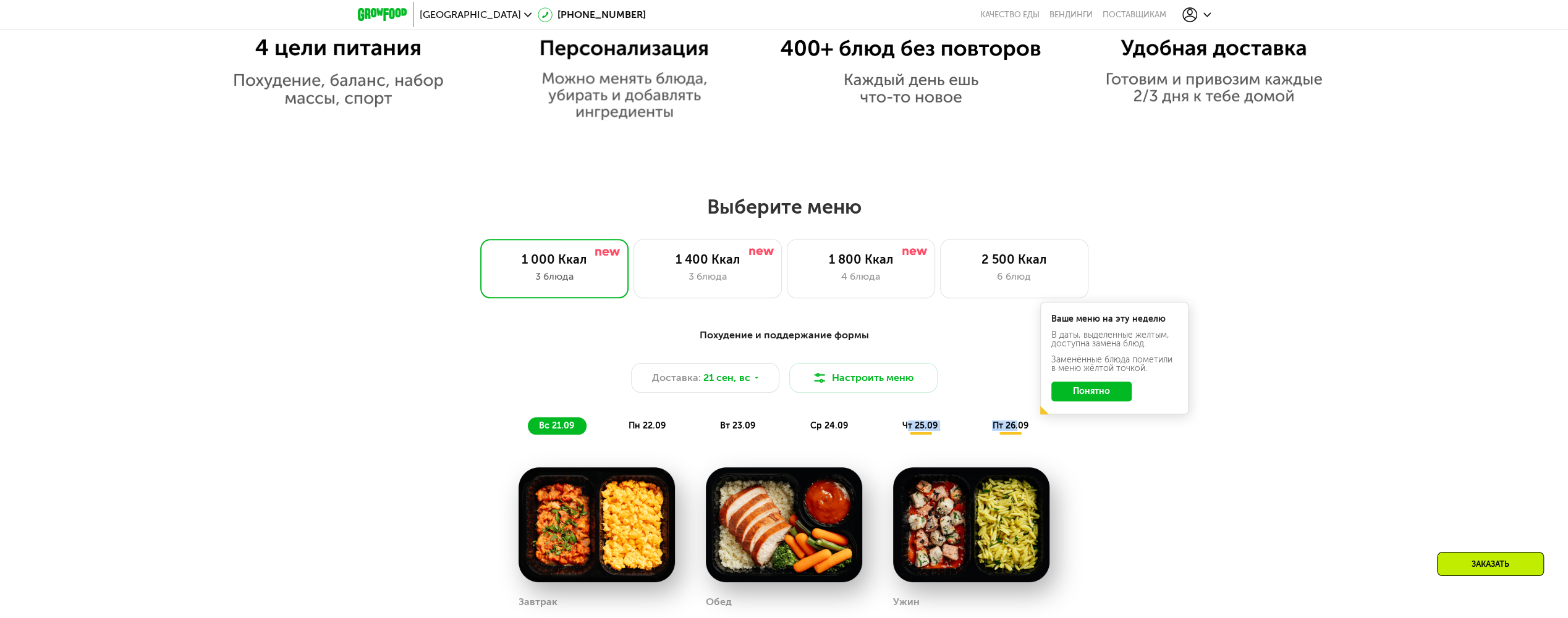
drag, startPoint x: 1019, startPoint y: 433, endPoint x: 908, endPoint y: 425, distance: 111.3
click at [908, 425] on div "вс 21.09 пн 22.09 вт 23.09 ср 24.09 чт 25.09 пт 26.09" at bounding box center [784, 427] width 513 height 17
drag, startPoint x: 908, startPoint y: 425, endPoint x: 1000, endPoint y: 391, distance: 98.1
click at [1000, 391] on div "Доставка: [DATE] Настроить меню" at bounding box center [784, 378] width 732 height 30
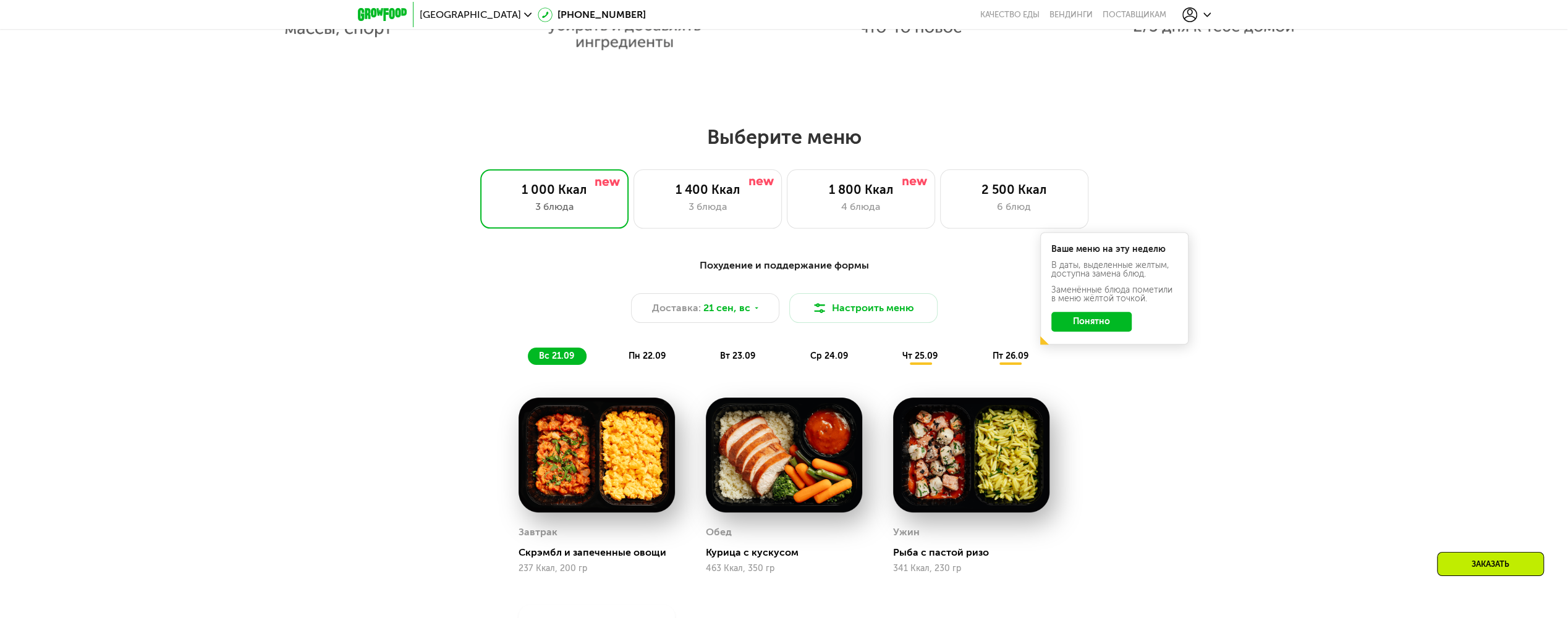
scroll to position [1236, 0]
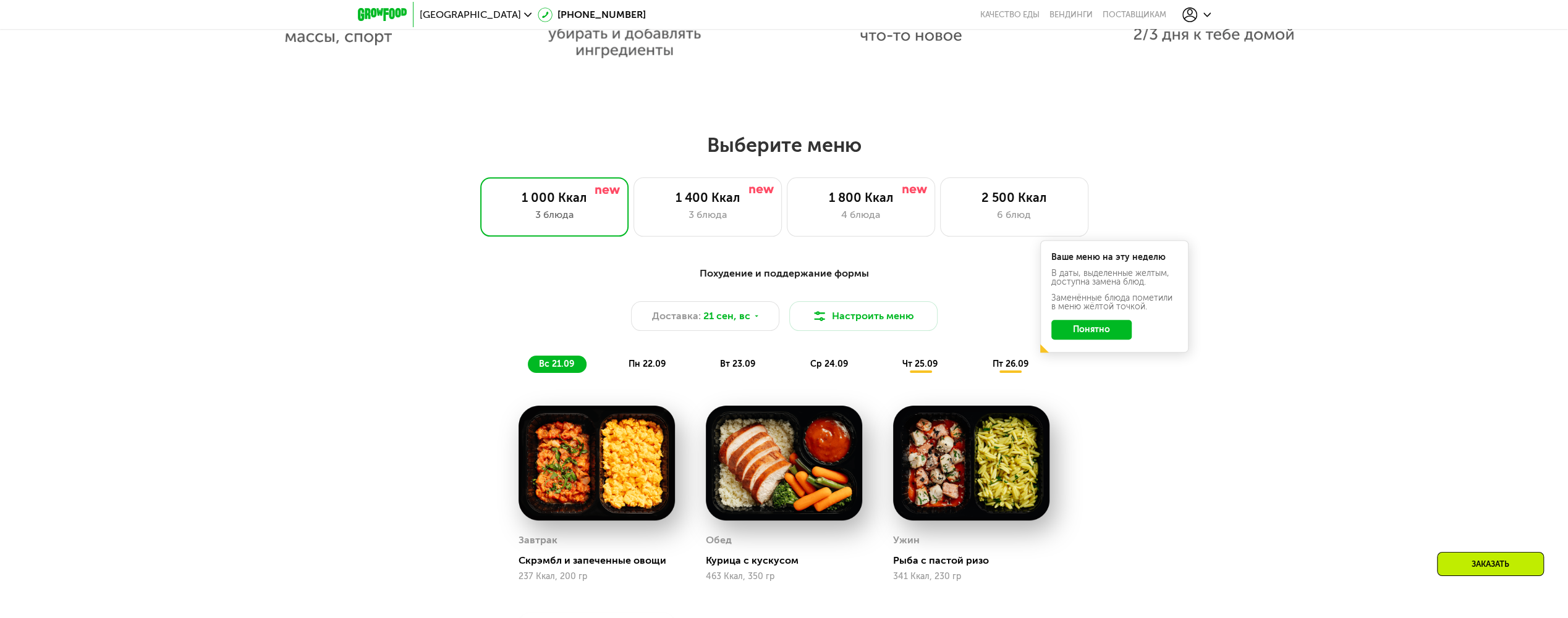
click at [1105, 337] on button "Понятно" at bounding box center [1091, 330] width 80 height 20
click at [757, 320] on div "Доставка: 21 сен, вс" at bounding box center [706, 316] width 149 height 30
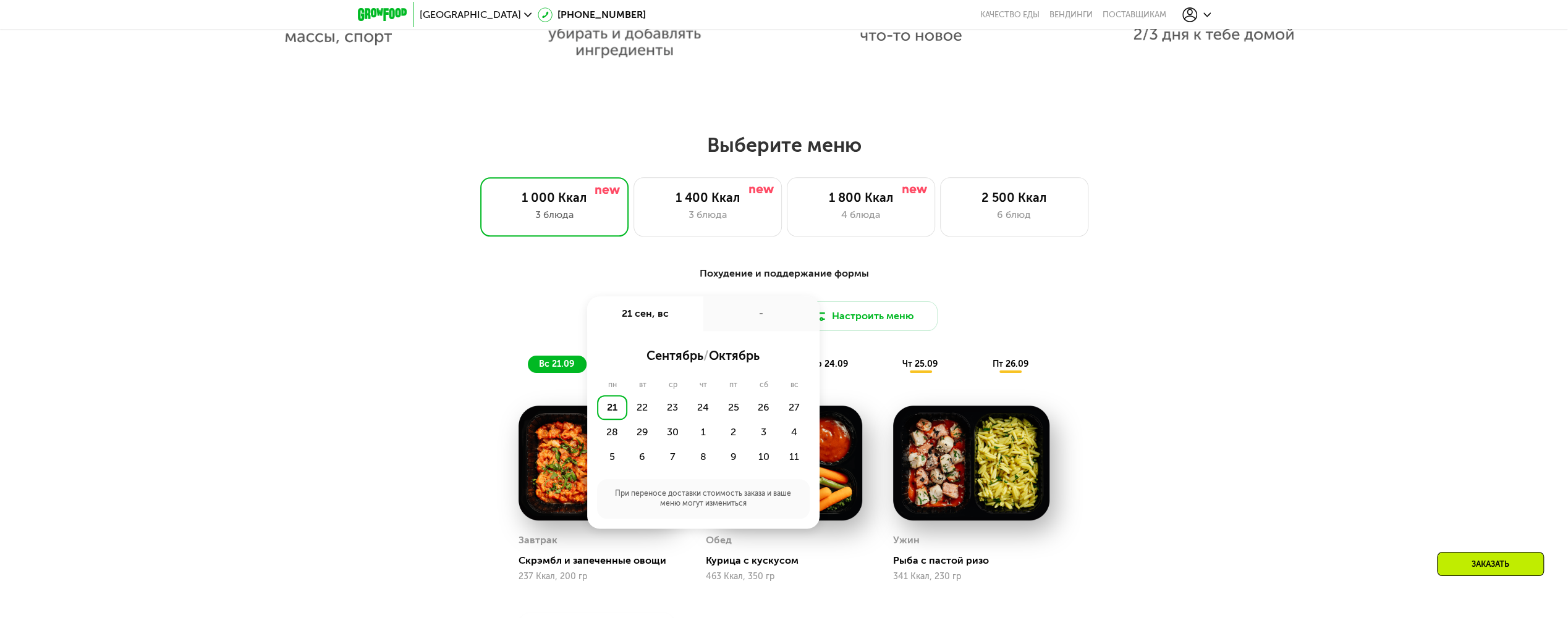
click at [1215, 283] on div "Похудение и поддержание формы Доставка: [DATE] сен, вс - сентябрь / октябрь пн …" at bounding box center [784, 525] width 1568 height 553
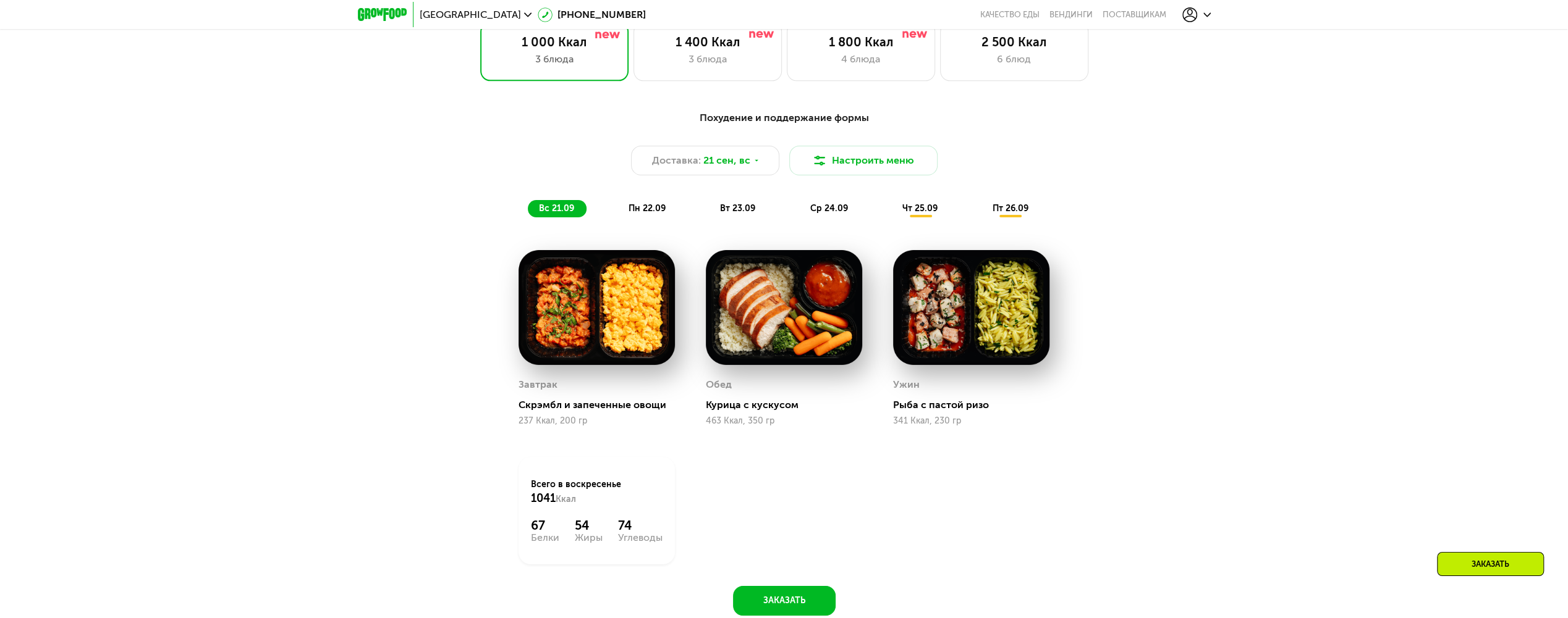
scroll to position [1359, 0]
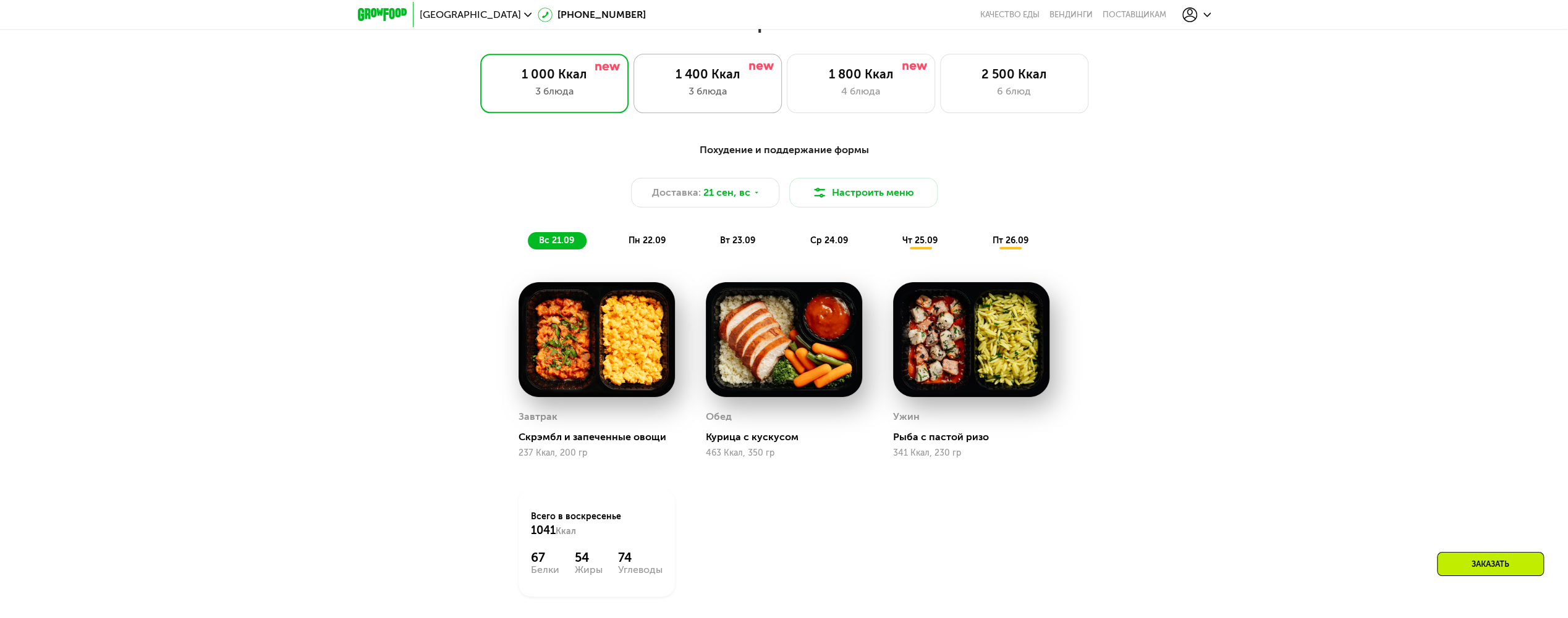
click at [763, 99] on div "3 блюда" at bounding box center [707, 91] width 122 height 15
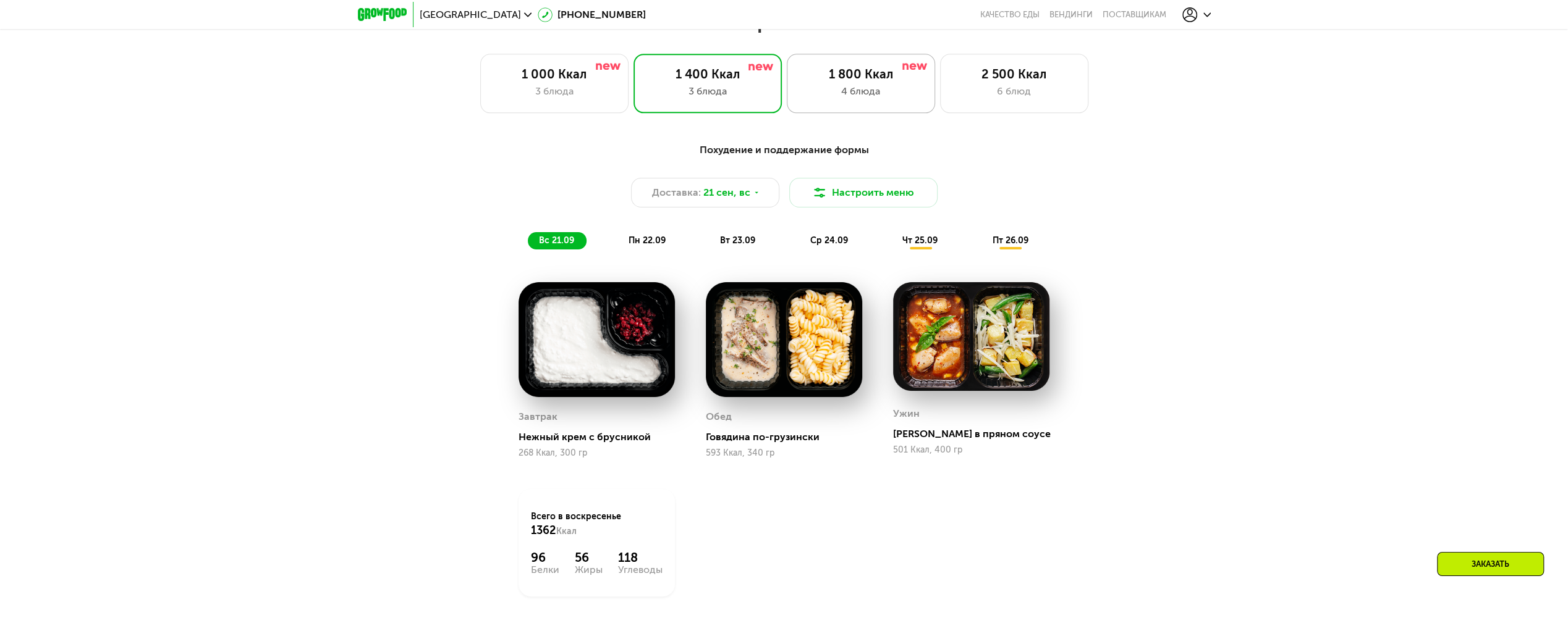
click at [869, 77] on div "1 800 Ккал" at bounding box center [861, 73] width 122 height 15
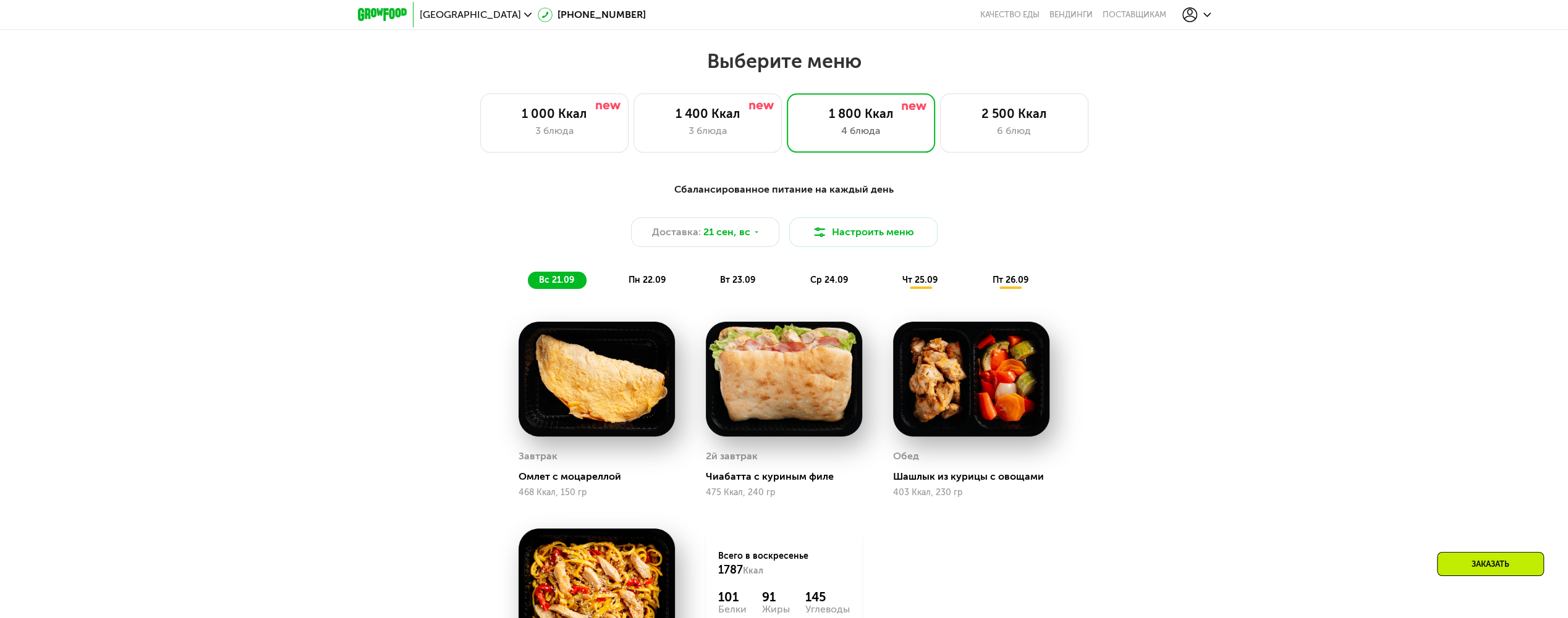
scroll to position [1297, 0]
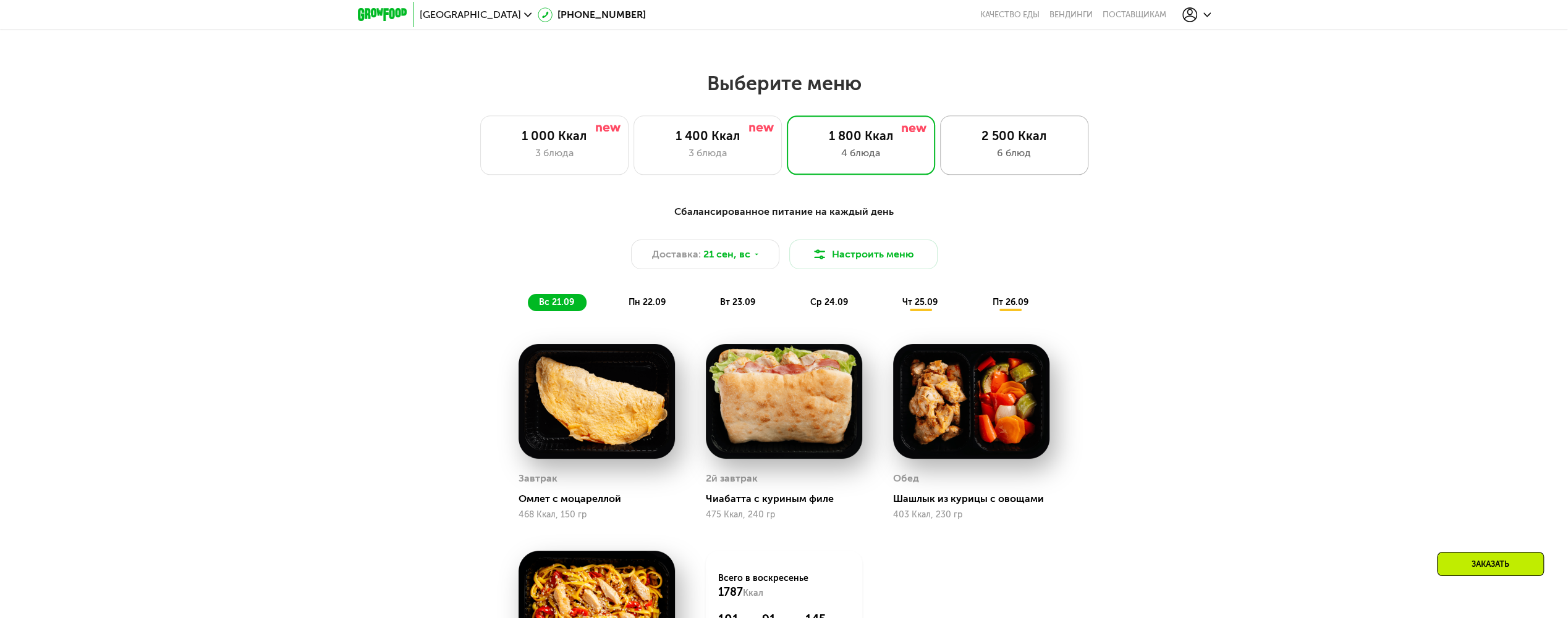
click at [987, 153] on div "6 блюд" at bounding box center [1014, 153] width 122 height 15
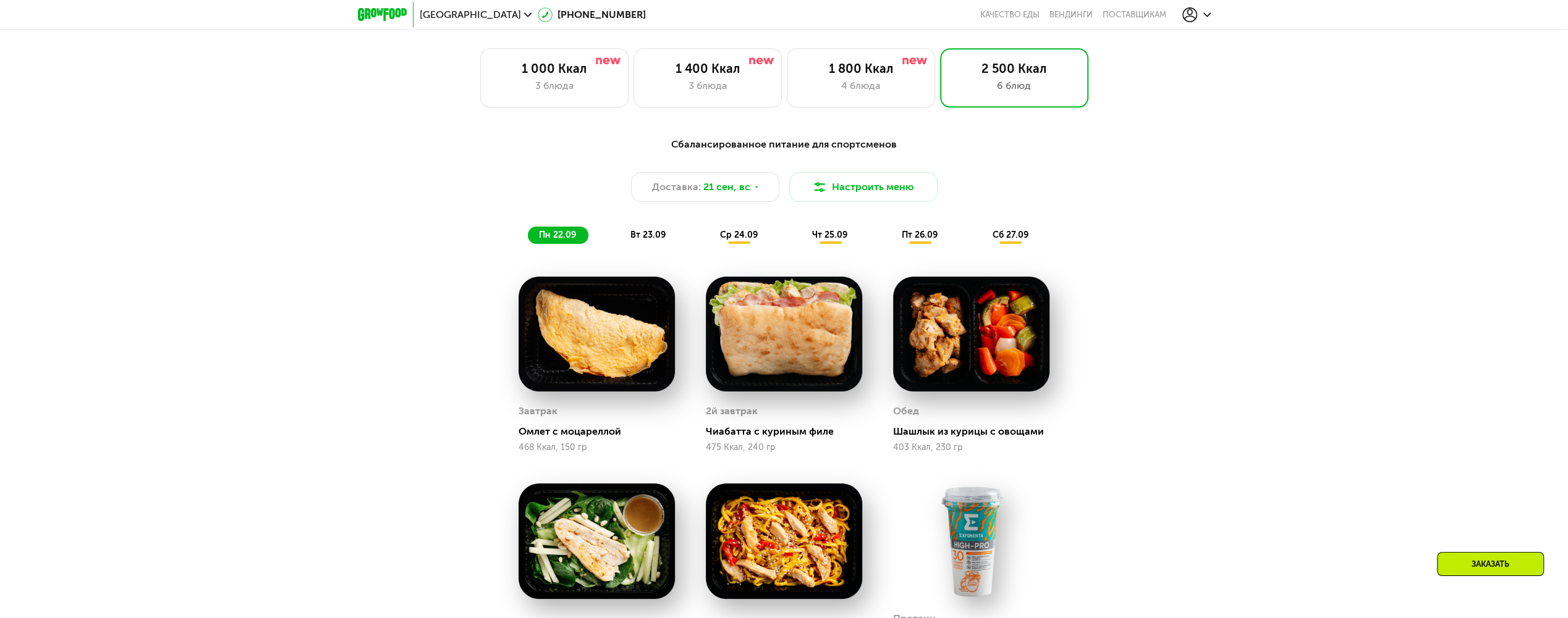
scroll to position [1359, 0]
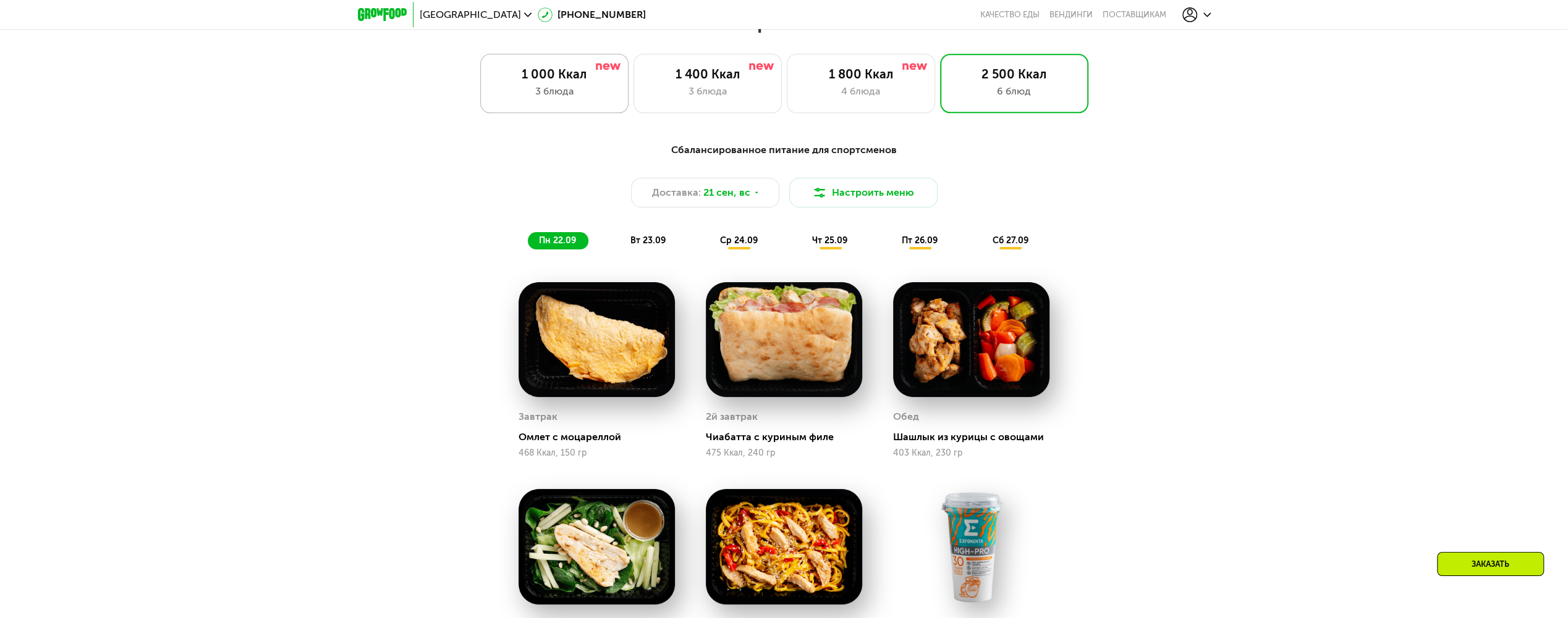
click at [583, 81] on div "1 000 Ккал" at bounding box center [554, 73] width 122 height 15
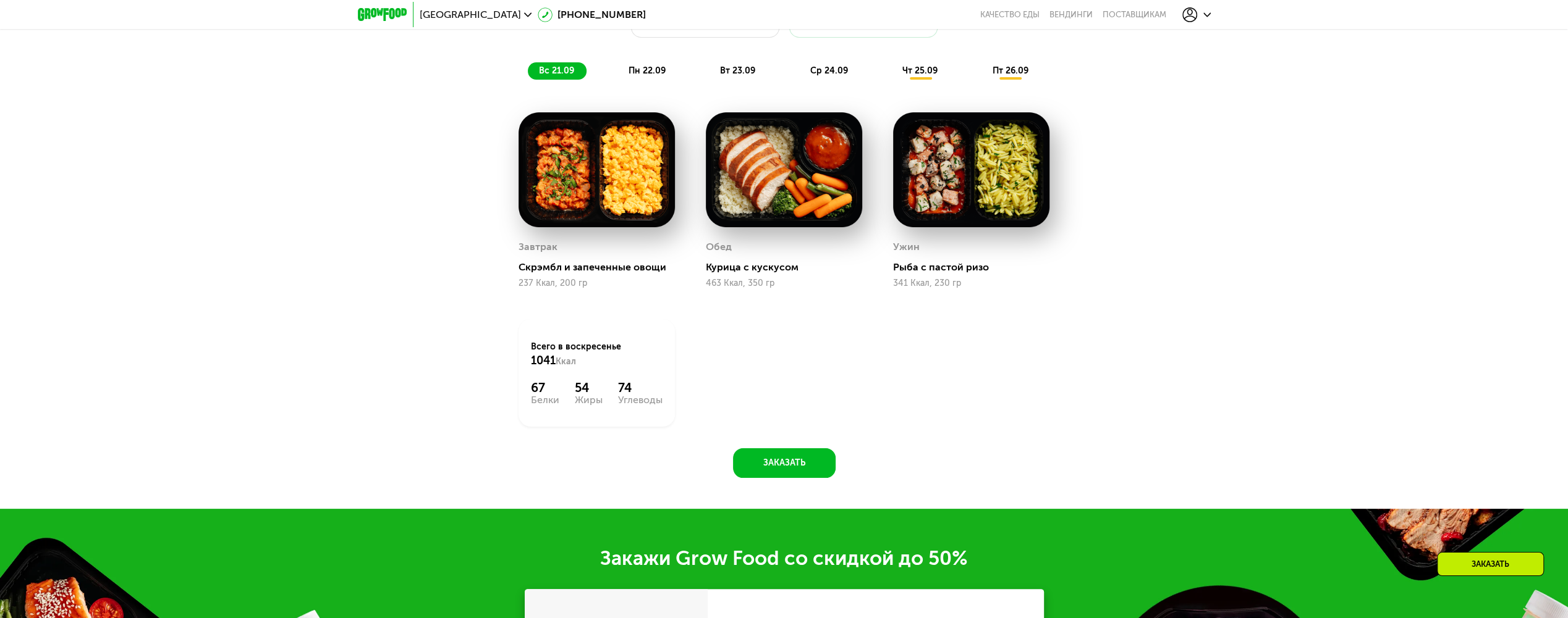
scroll to position [1545, 0]
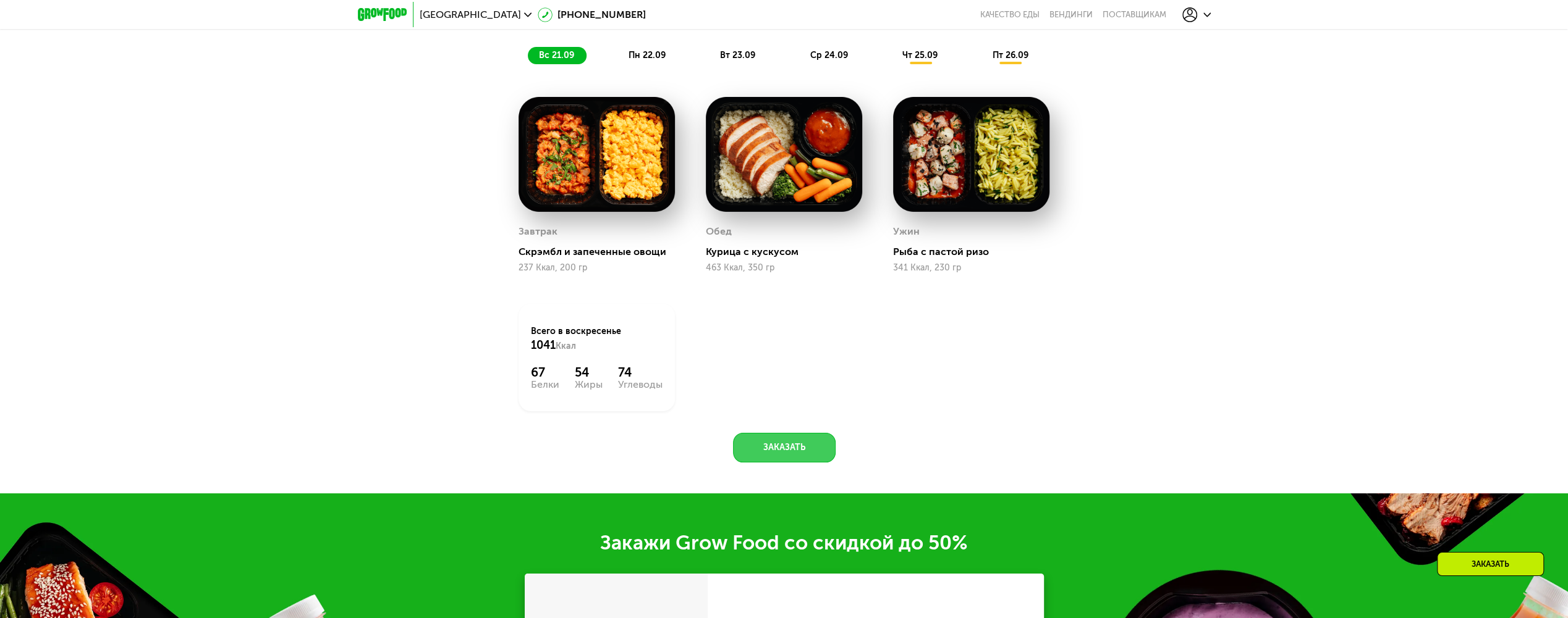
click at [807, 442] on button "Заказать" at bounding box center [784, 448] width 102 height 30
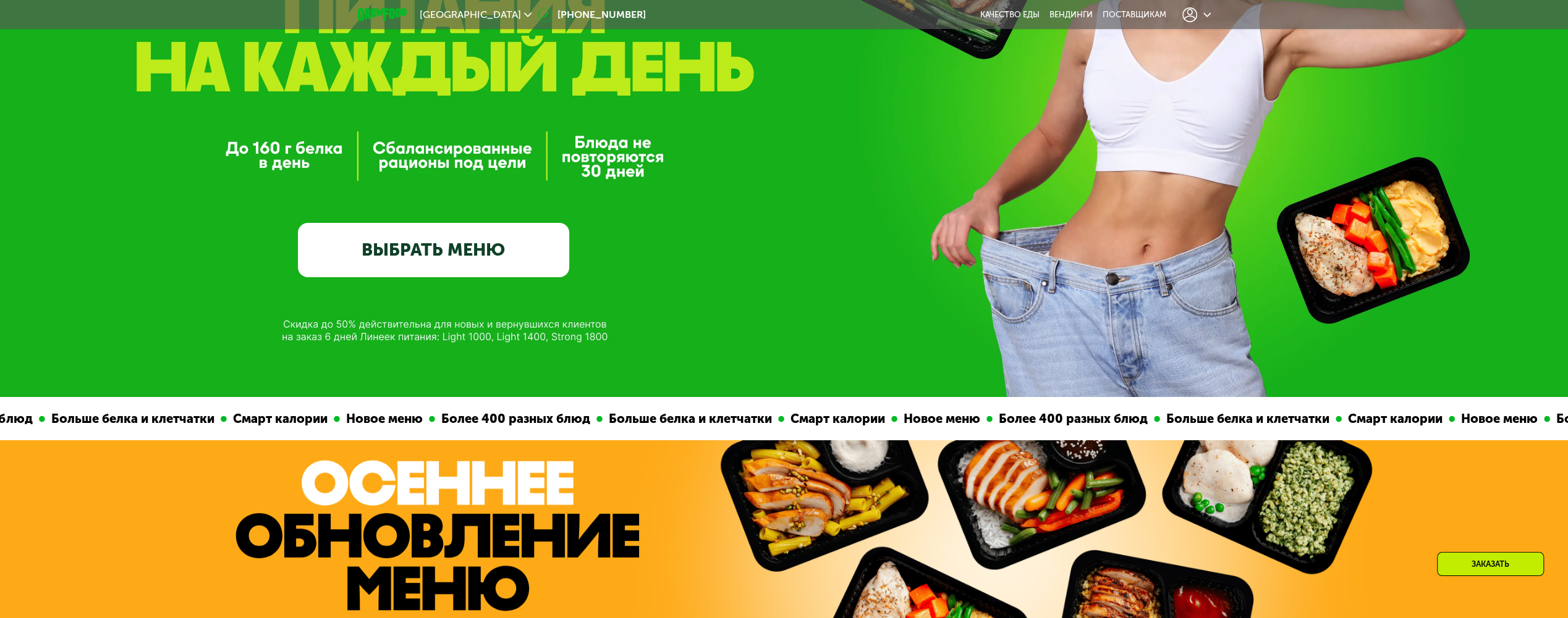
scroll to position [123, 0]
